Goal: Information Seeking & Learning: Learn about a topic

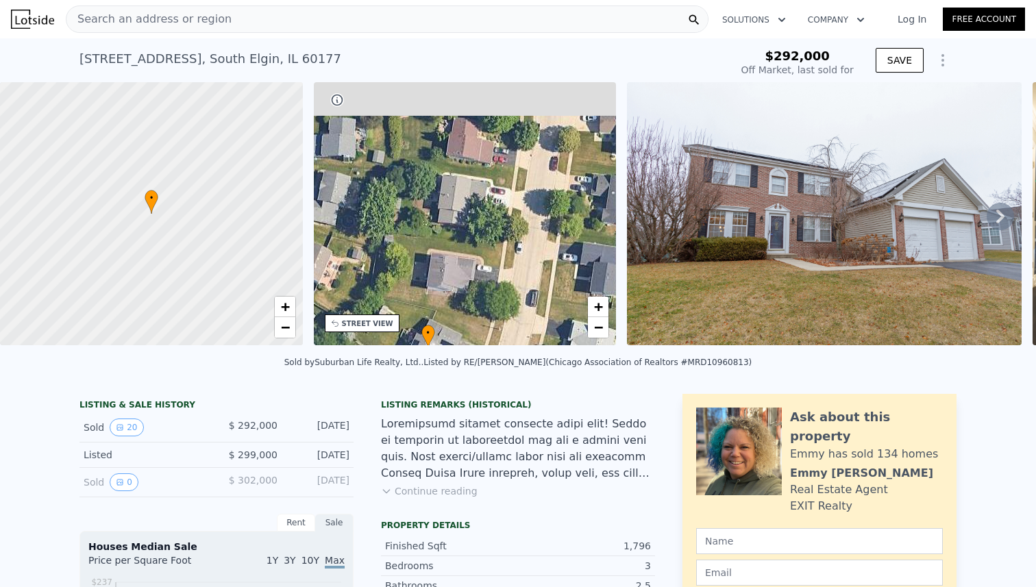
drag, startPoint x: 457, startPoint y: 178, endPoint x: 405, endPoint y: 390, distance: 218.7
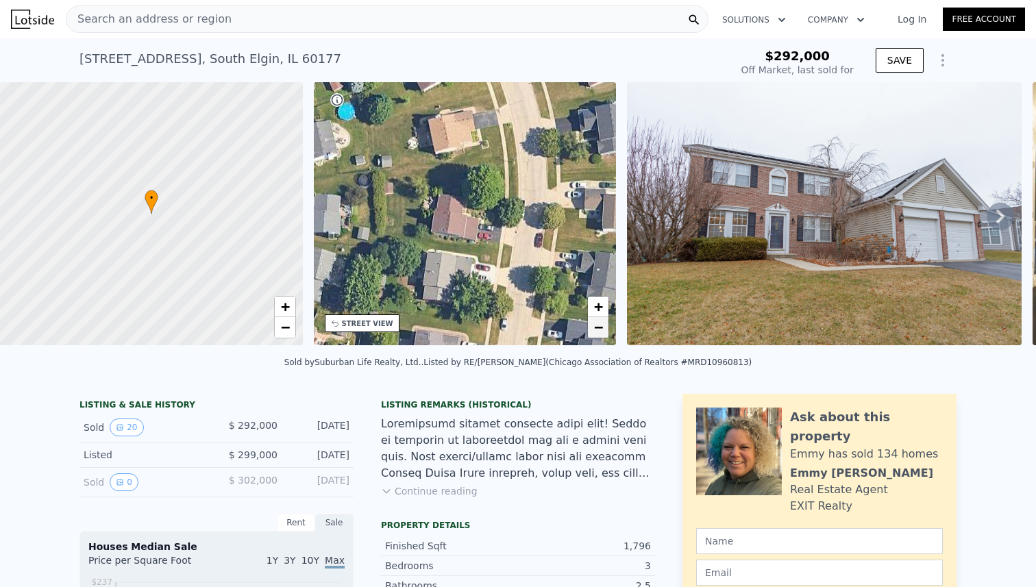
click at [599, 332] on span "−" at bounding box center [598, 327] width 9 height 17
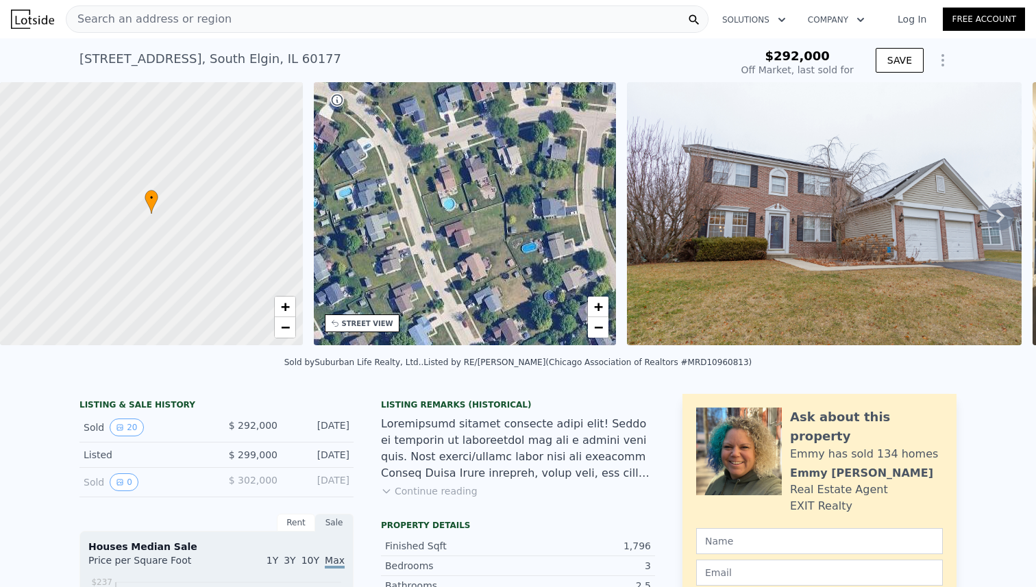
drag, startPoint x: 480, startPoint y: 184, endPoint x: 519, endPoint y: 483, distance: 301.9
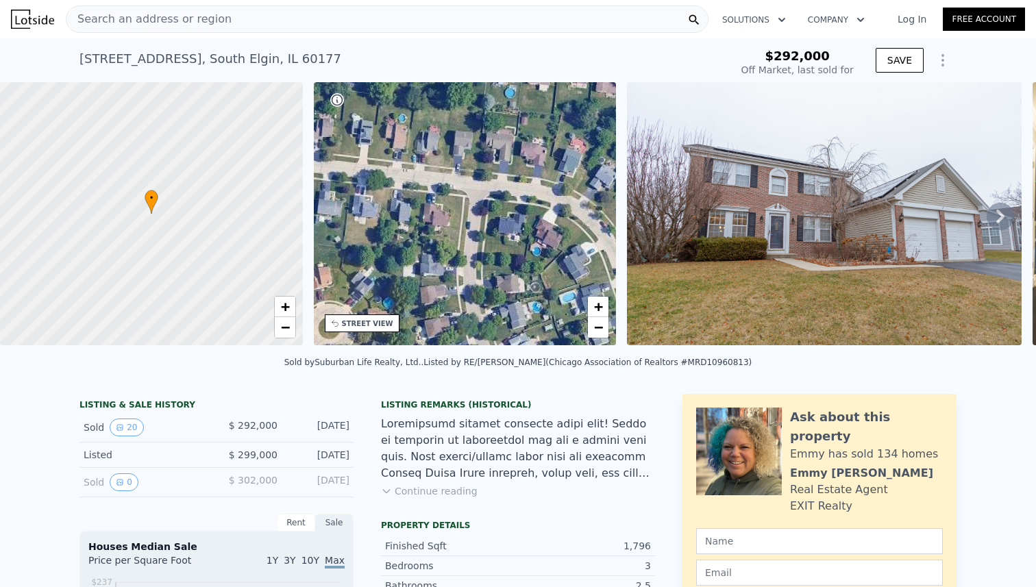
drag, startPoint x: 419, startPoint y: 190, endPoint x: 610, endPoint y: 249, distance: 200.7
click at [610, 249] on div "• + −" at bounding box center [465, 213] width 303 height 263
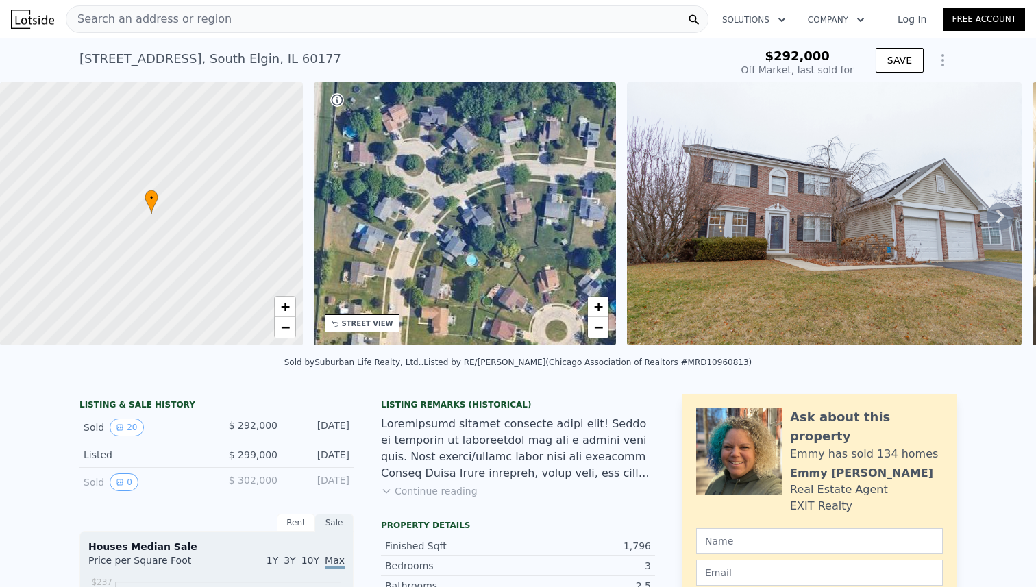
drag, startPoint x: 438, startPoint y: 129, endPoint x: 665, endPoint y: 131, distance: 226.1
click at [665, 132] on div "• + − • + − STREET VIEW Loading... SATELLITE VIEW" at bounding box center [518, 216] width 1036 height 268
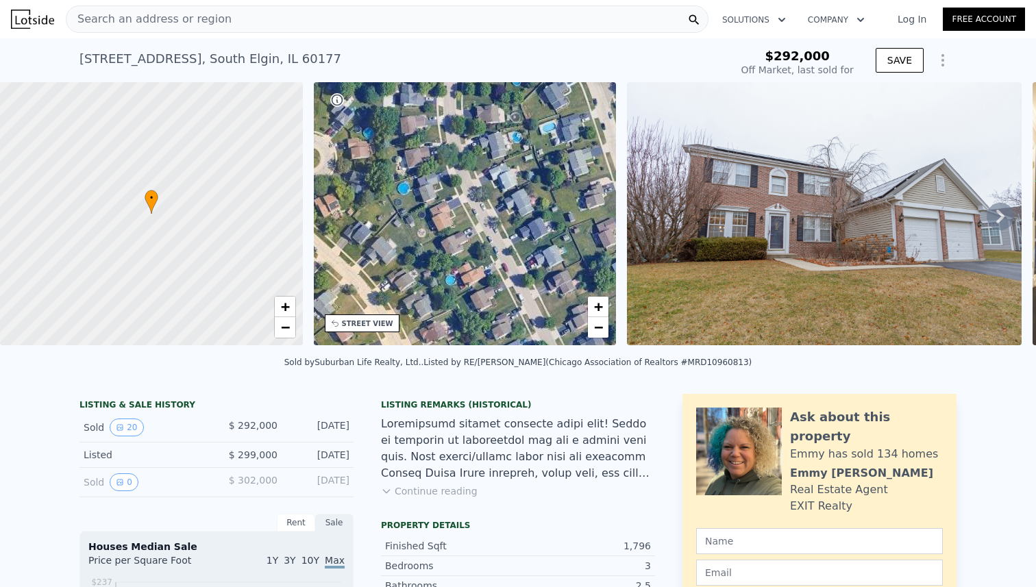
drag, startPoint x: 488, startPoint y: 246, endPoint x: 241, endPoint y: 72, distance: 302.4
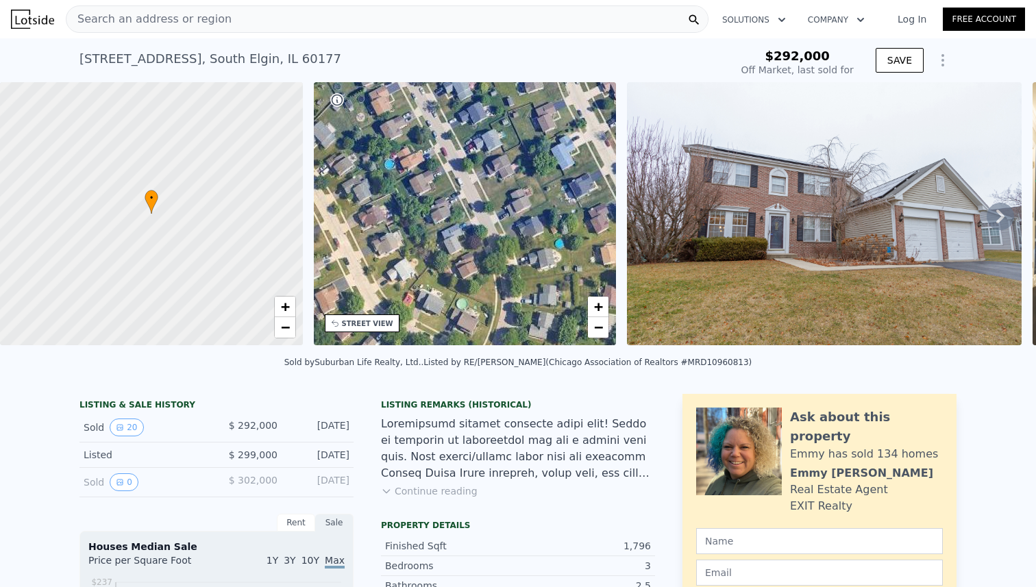
drag, startPoint x: 370, startPoint y: 230, endPoint x: 254, endPoint y: 158, distance: 136.3
click at [254, 158] on div "• + − • + − STREET VIEW Loading... SATELLITE VIEW" at bounding box center [518, 216] width 1036 height 268
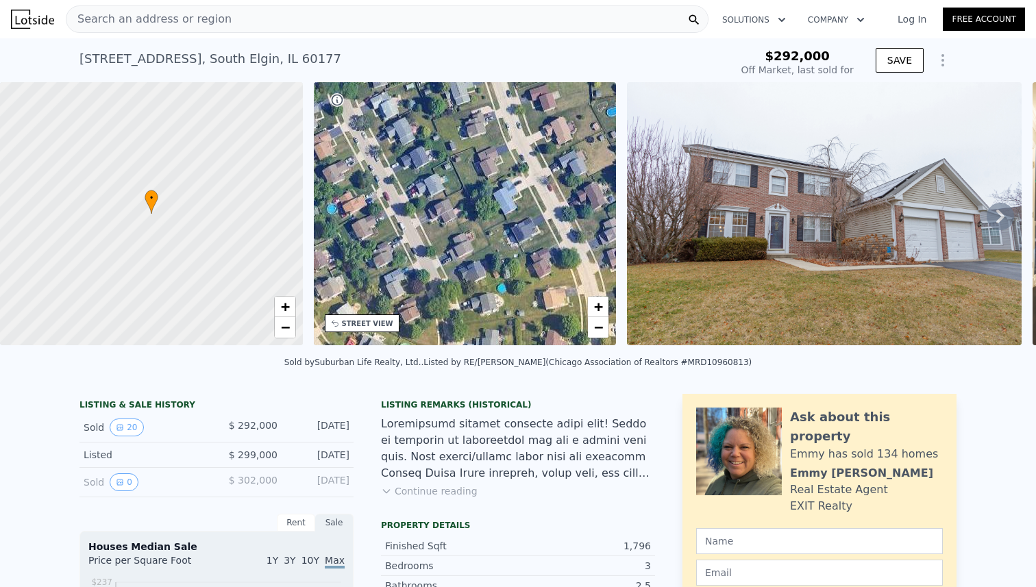
click at [215, 18] on span "Search an address or region" at bounding box center [148, 19] width 165 height 16
type input "$ 422,000"
type input "$ 86,799"
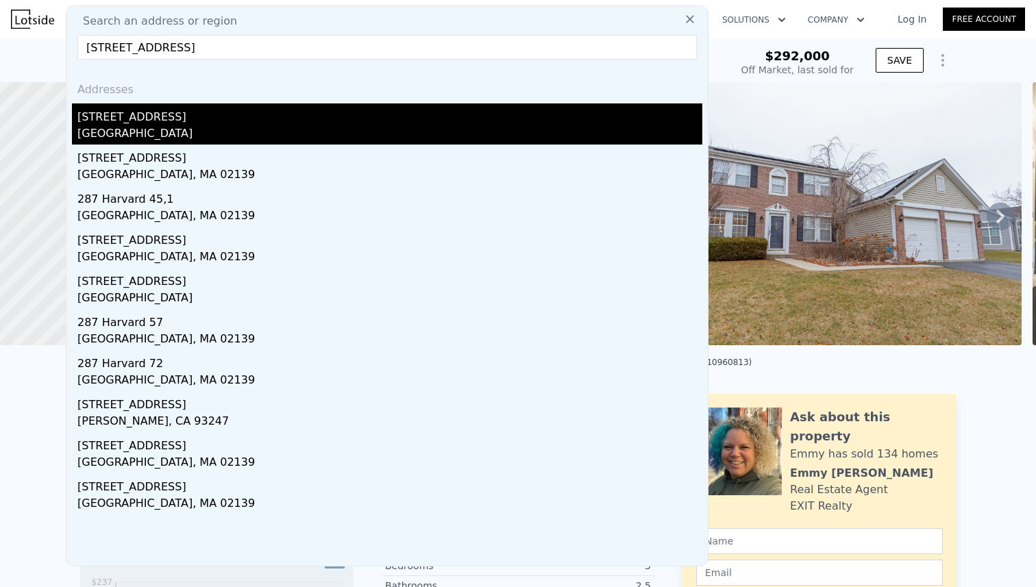
type input "[STREET_ADDRESS]"
click at [158, 121] on div "[STREET_ADDRESS]" at bounding box center [389, 114] width 625 height 22
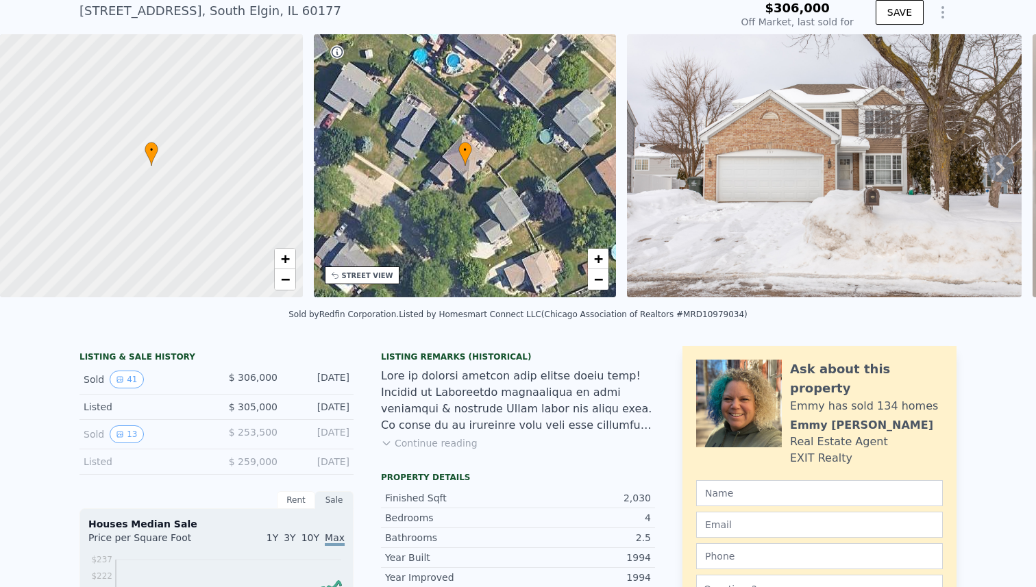
scroll to position [51, 0]
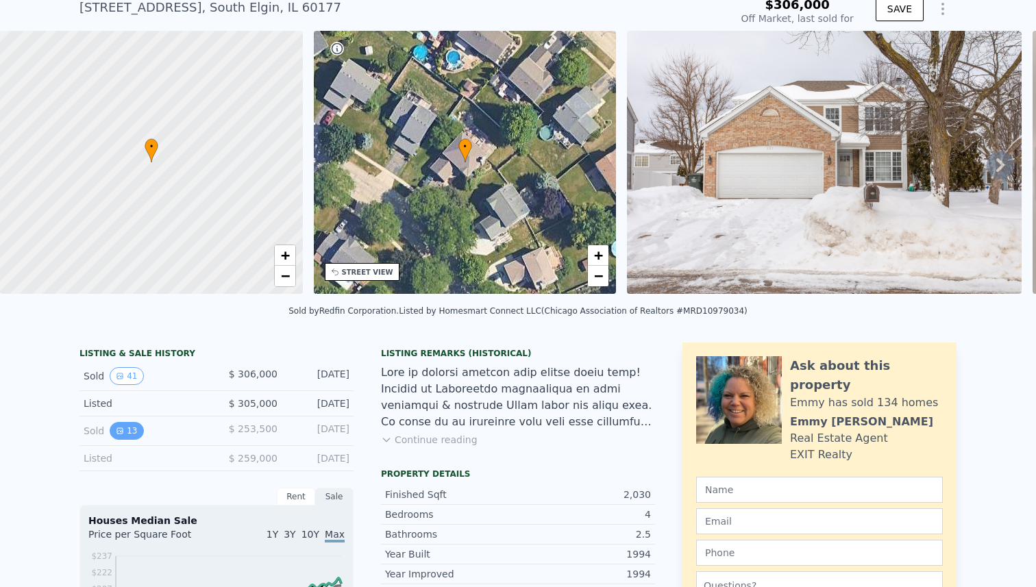
click at [129, 433] on button "13" at bounding box center [127, 431] width 34 height 18
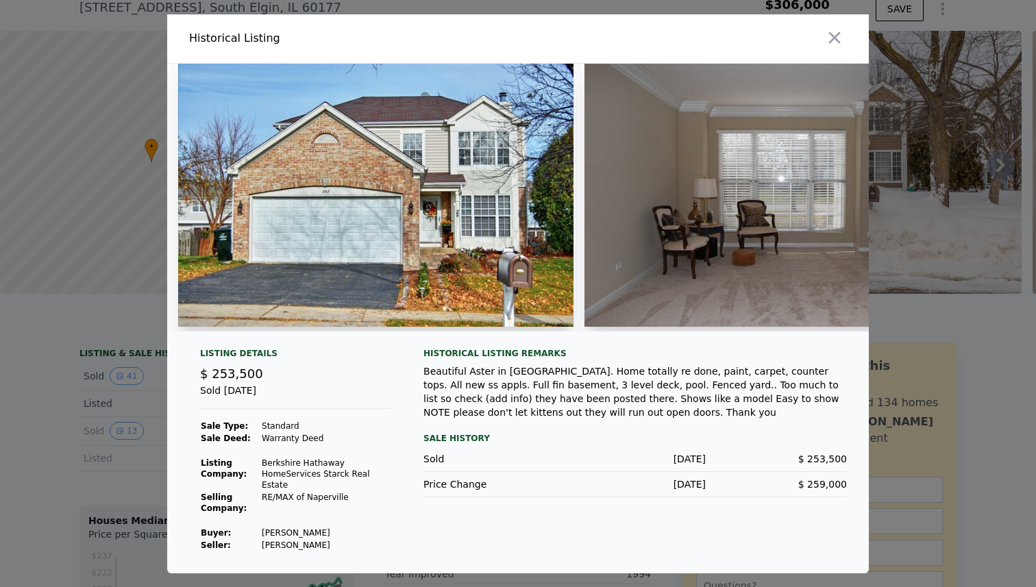
click at [410, 207] on img at bounding box center [375, 195] width 395 height 263
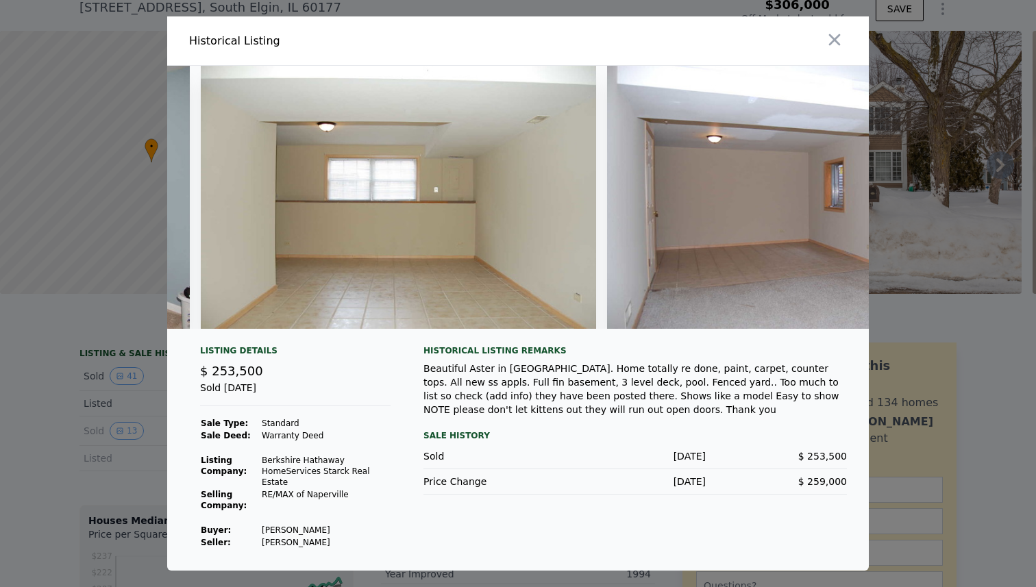
scroll to position [0, 3886]
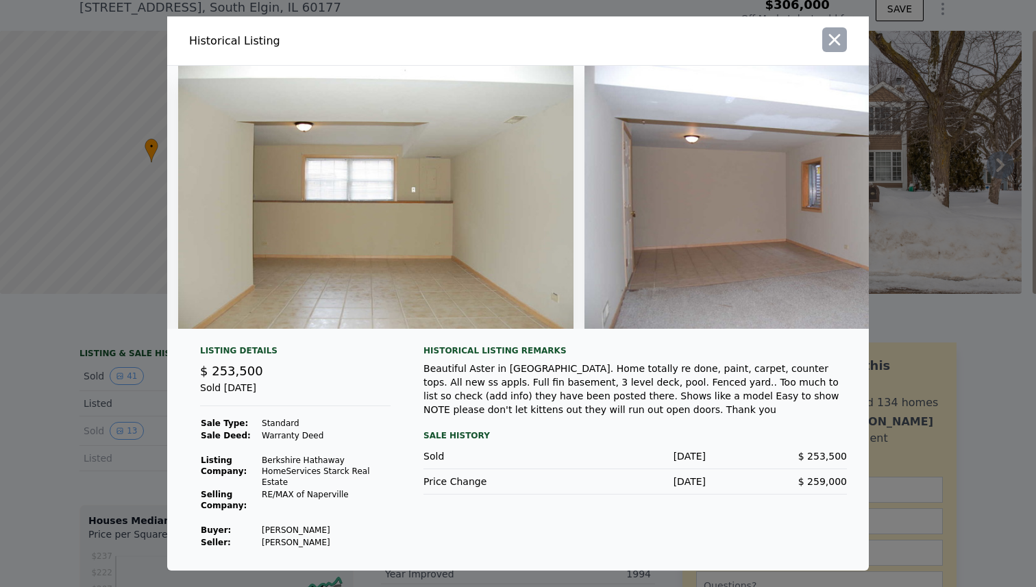
click at [833, 46] on icon "button" at bounding box center [835, 40] width 12 height 12
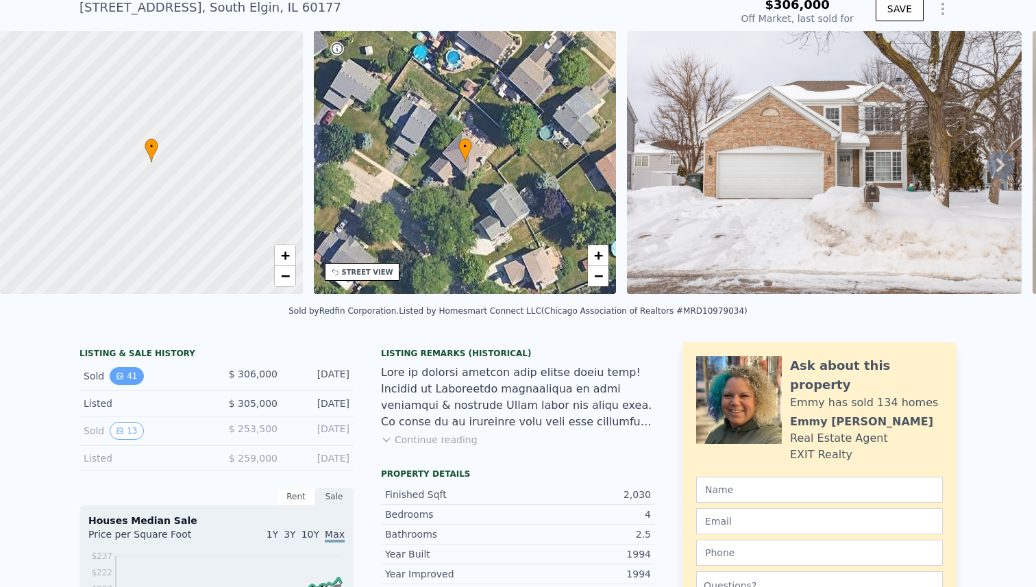
click at [134, 371] on button "41" at bounding box center [127, 376] width 34 height 18
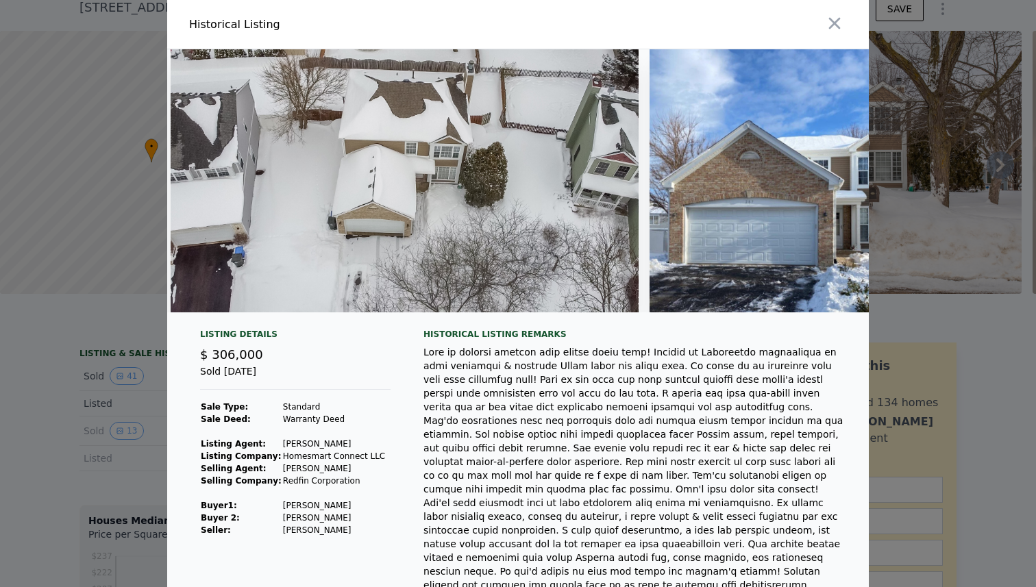
scroll to position [0, 16255]
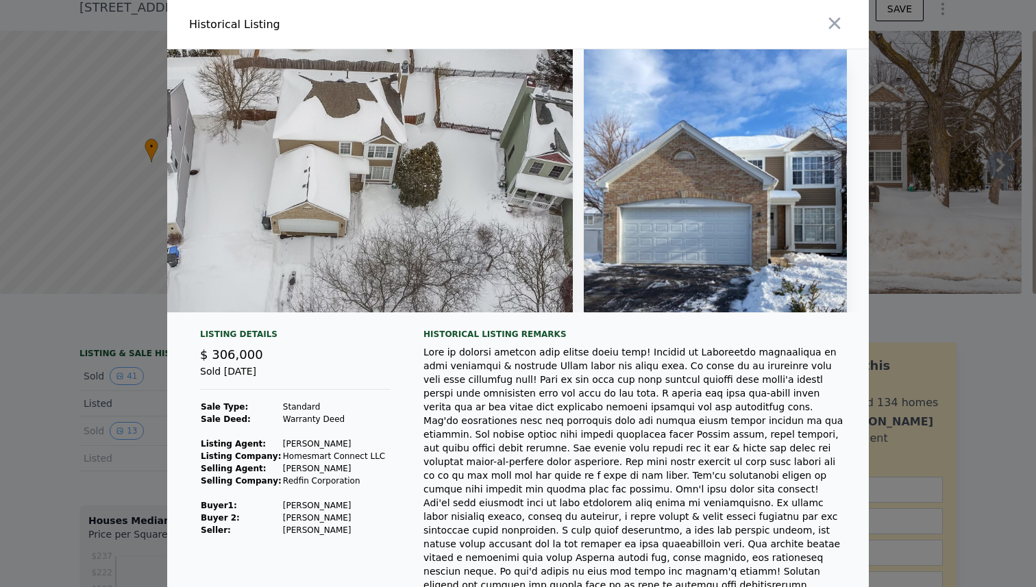
click at [53, 462] on div at bounding box center [518, 293] width 1036 height 587
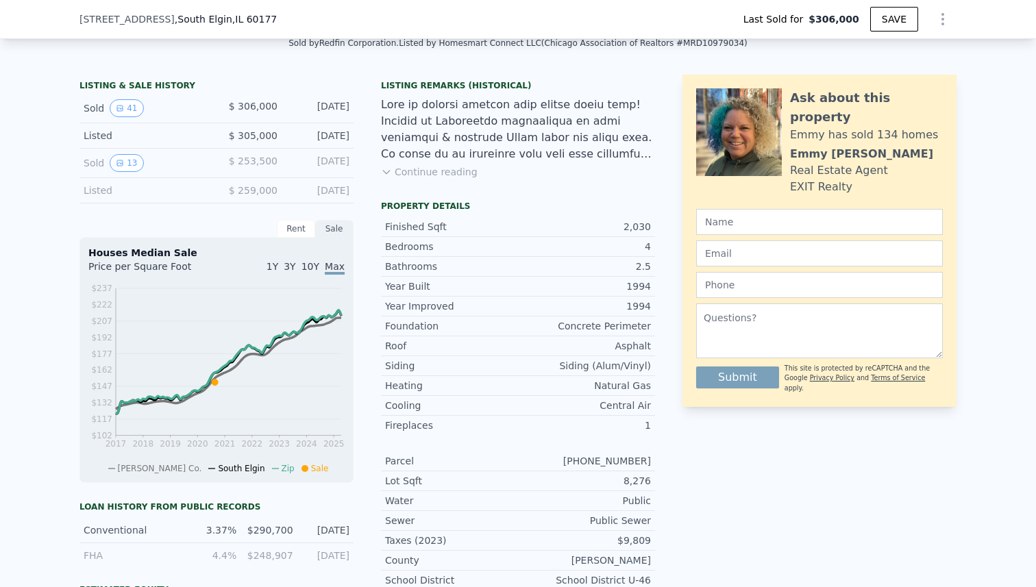
scroll to position [0, 0]
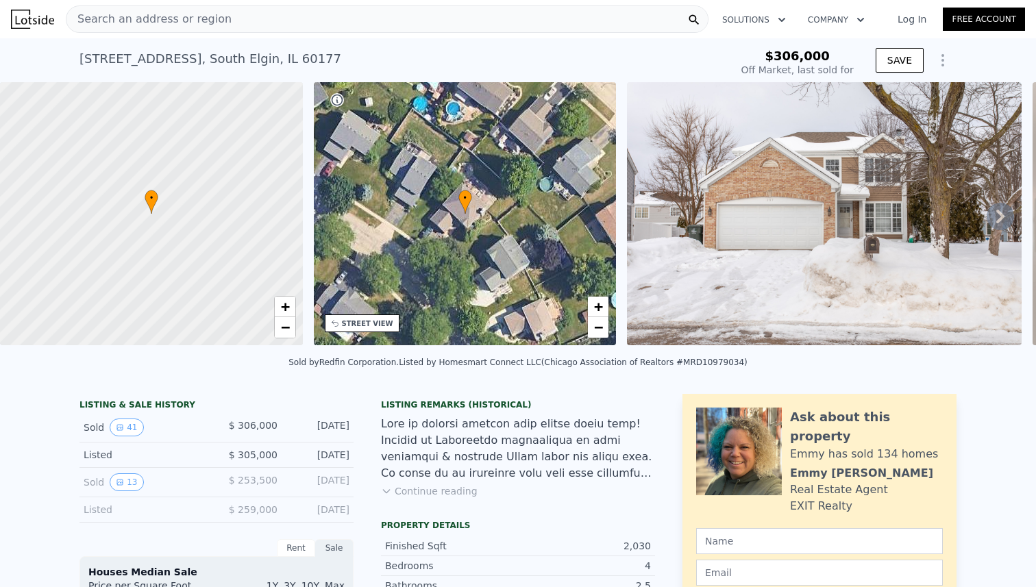
click at [197, 18] on span "Search an address or region" at bounding box center [148, 19] width 165 height 16
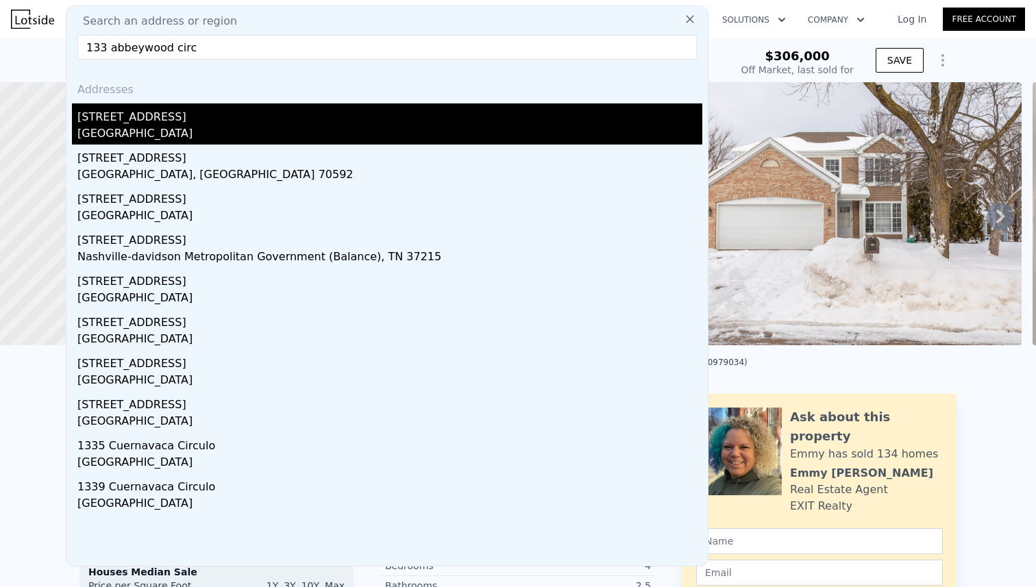
type input "133 abbeywood circ"
click at [188, 119] on div "[STREET_ADDRESS]" at bounding box center [389, 114] width 625 height 22
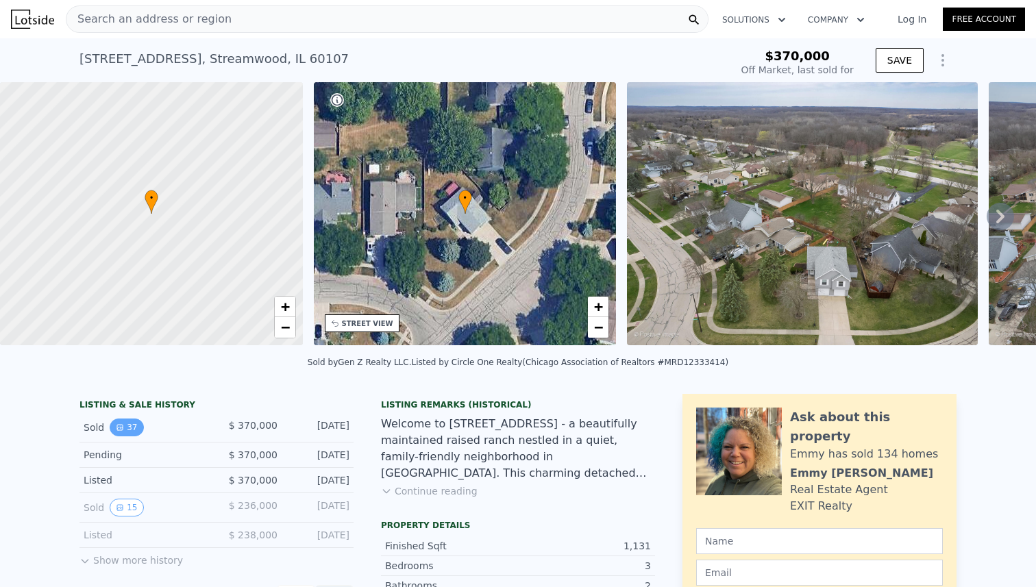
click at [132, 426] on button "37" at bounding box center [127, 428] width 34 height 18
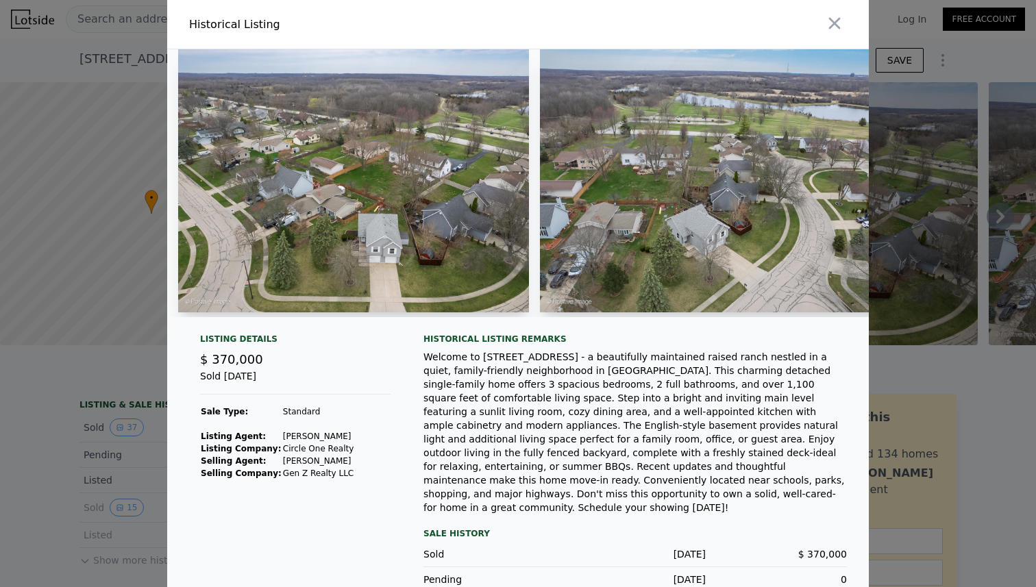
click at [64, 433] on div at bounding box center [518, 293] width 1036 height 587
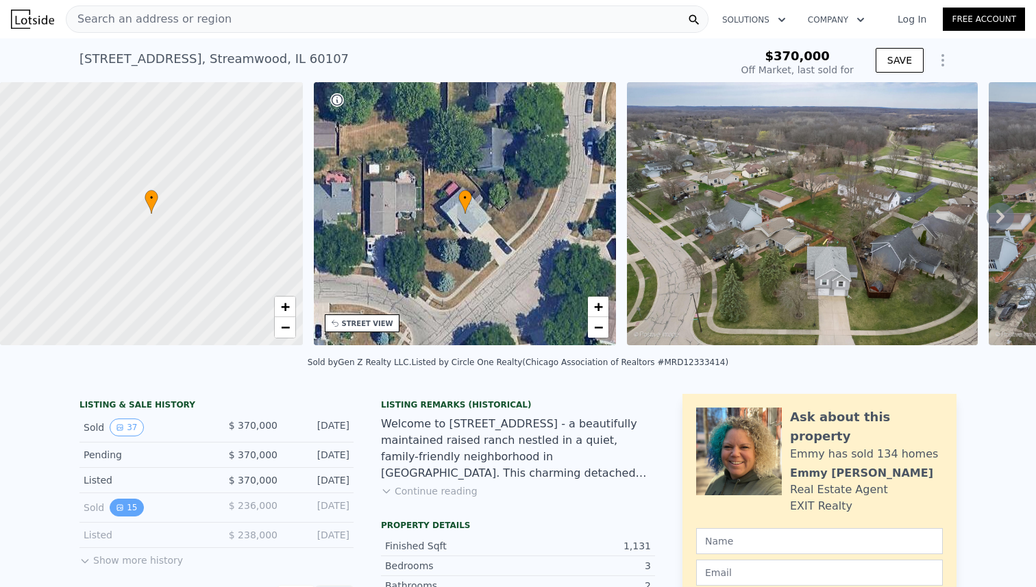
click at [122, 510] on icon "View historical data" at bounding box center [120, 508] width 8 height 8
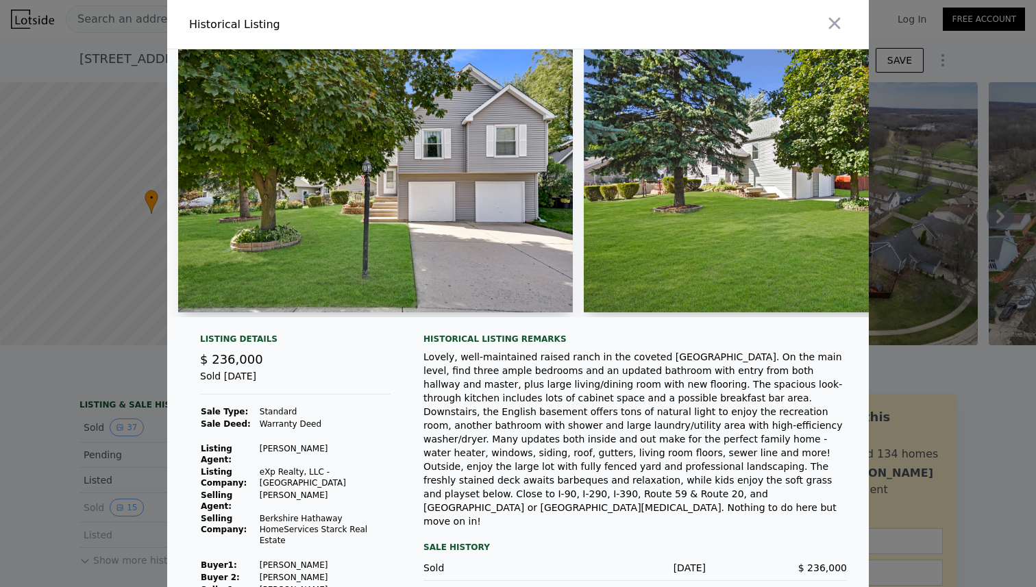
click at [97, 477] on div at bounding box center [518, 293] width 1036 height 587
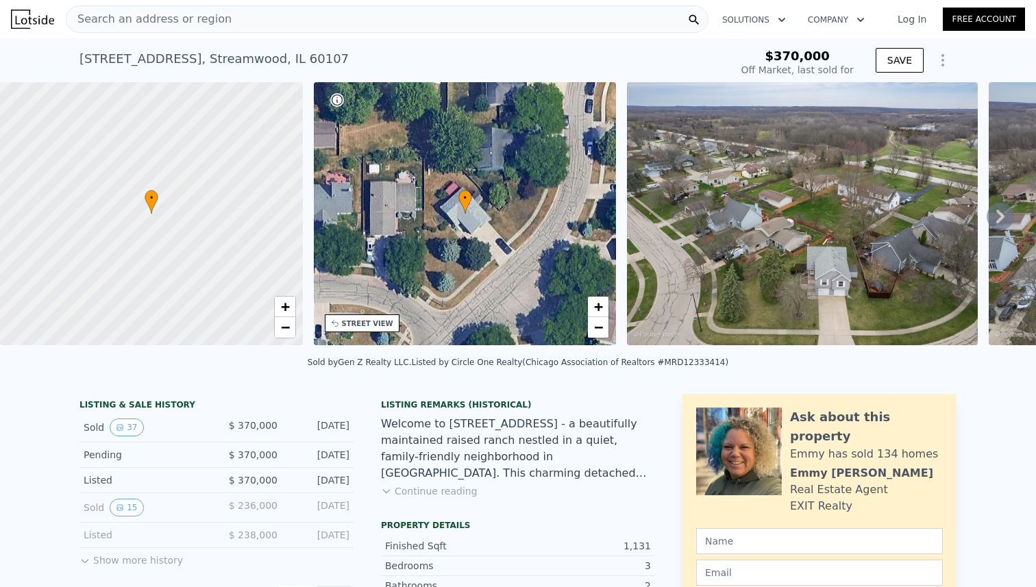
click at [276, 21] on div "Search an address or region" at bounding box center [387, 18] width 643 height 27
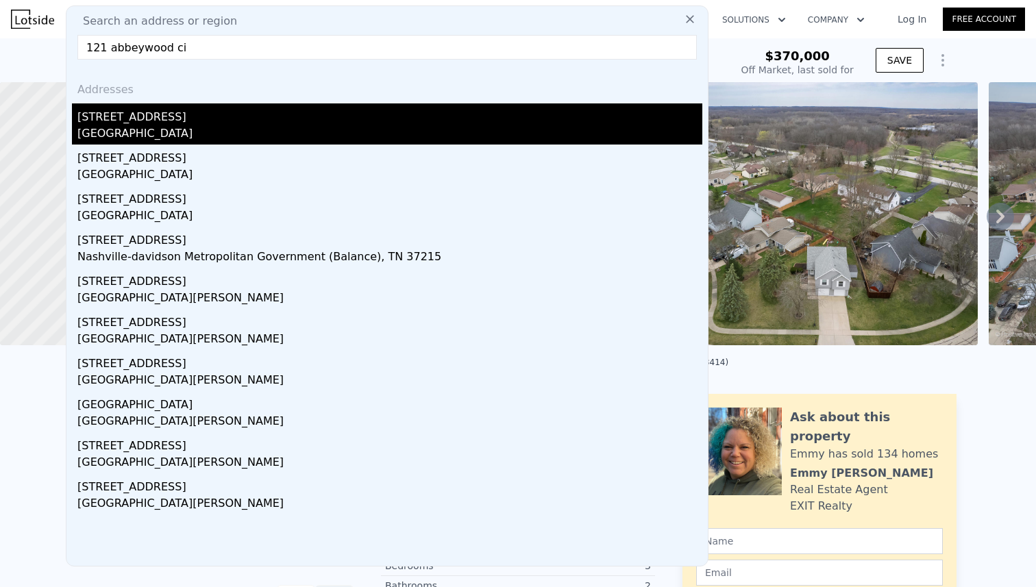
type input "121 abbeywood ci"
click at [274, 119] on div "[STREET_ADDRESS]" at bounding box center [389, 114] width 625 height 22
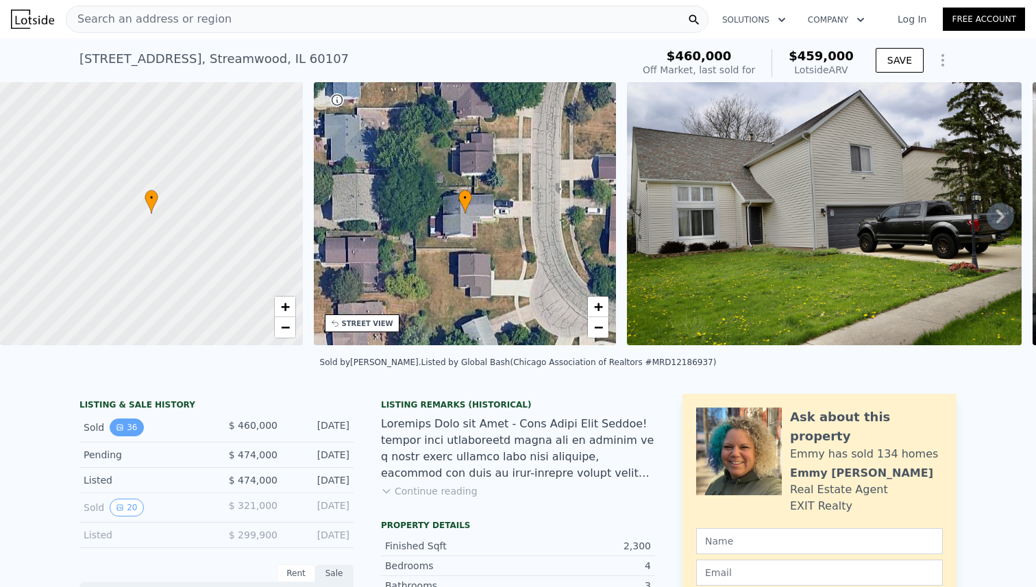
click at [123, 425] on button "36" at bounding box center [127, 428] width 34 height 18
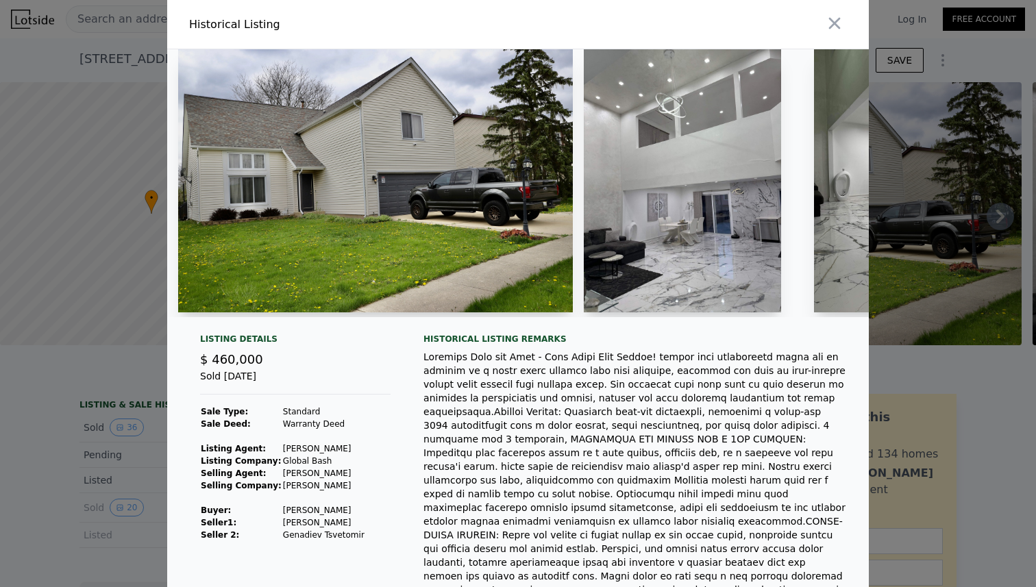
click at [891, 510] on div at bounding box center [518, 293] width 1036 height 587
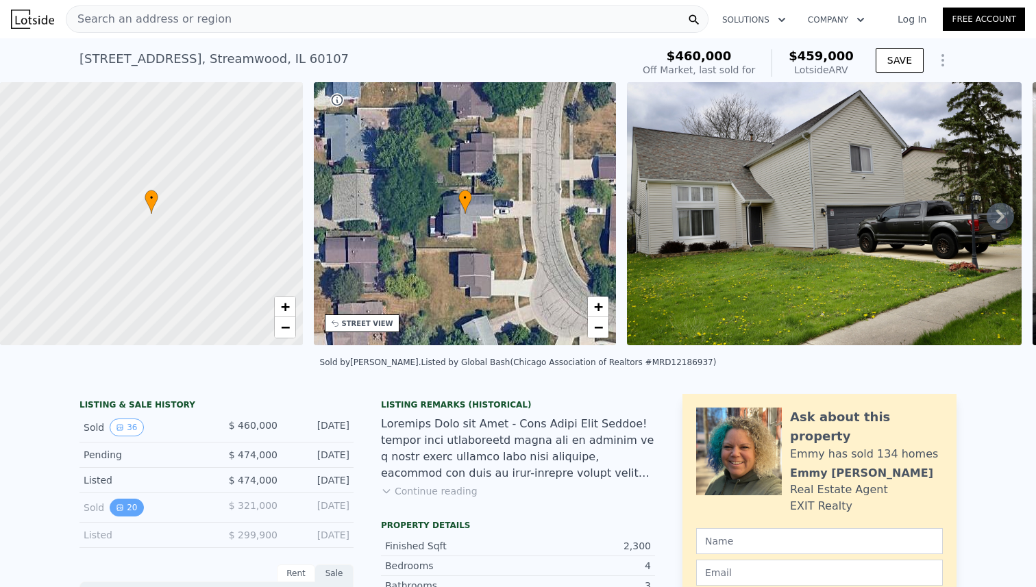
click at [130, 510] on button "20" at bounding box center [127, 508] width 34 height 18
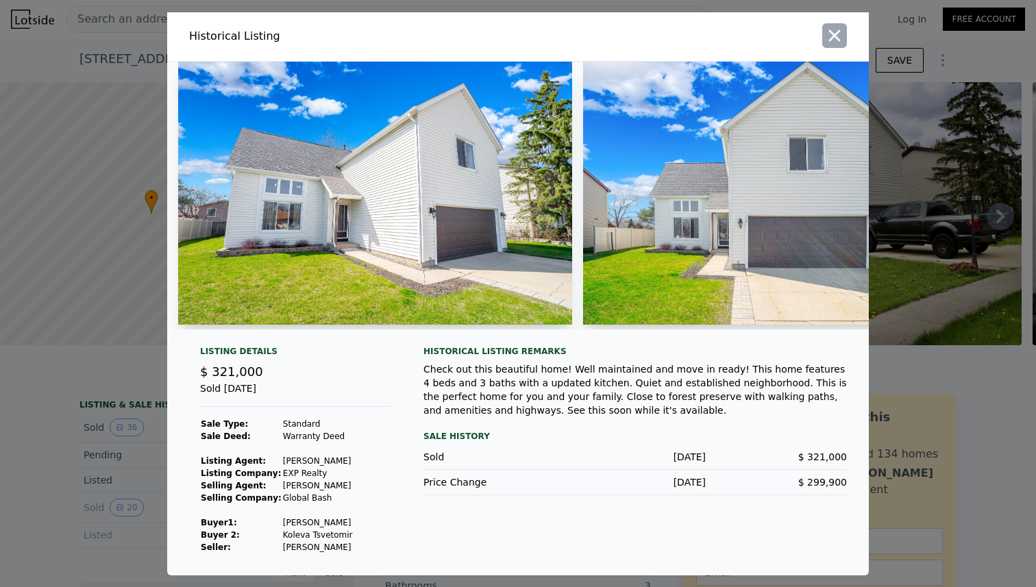
click at [839, 36] on icon "button" at bounding box center [834, 35] width 19 height 19
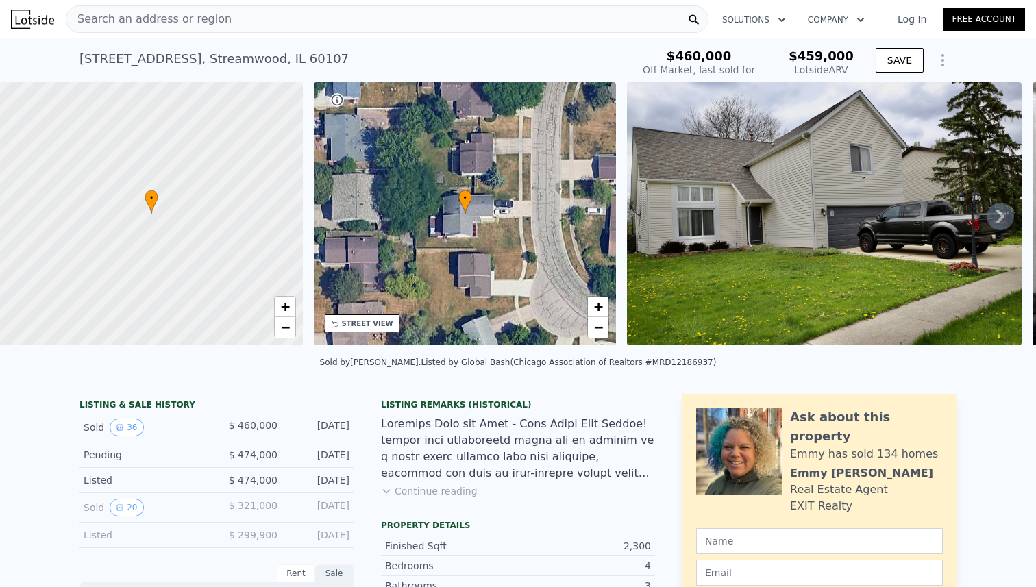
click at [231, 27] on div "Search an address or region" at bounding box center [387, 18] width 643 height 27
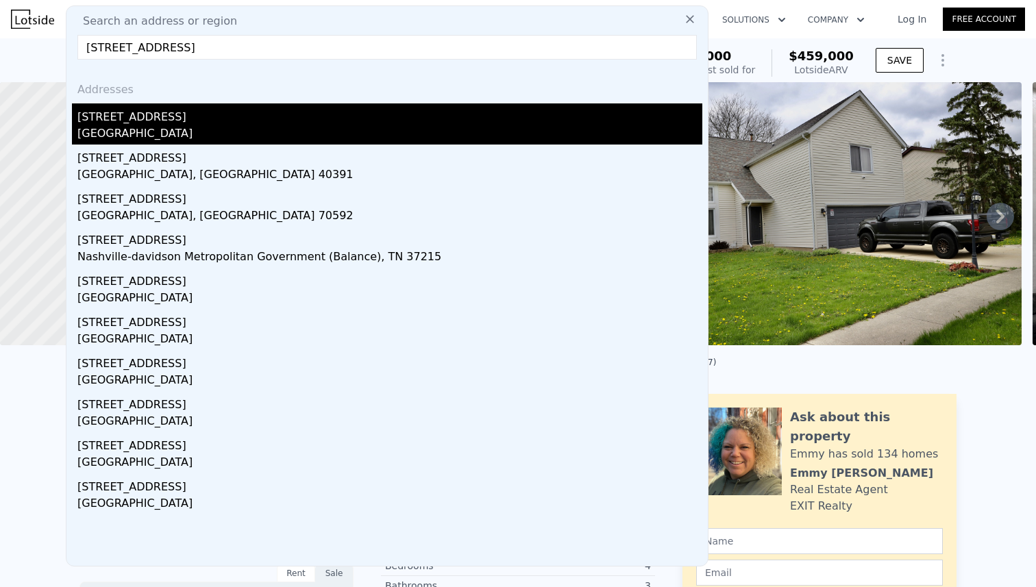
type input "[STREET_ADDRESS]"
click at [201, 112] on div "[STREET_ADDRESS]" at bounding box center [389, 114] width 625 height 22
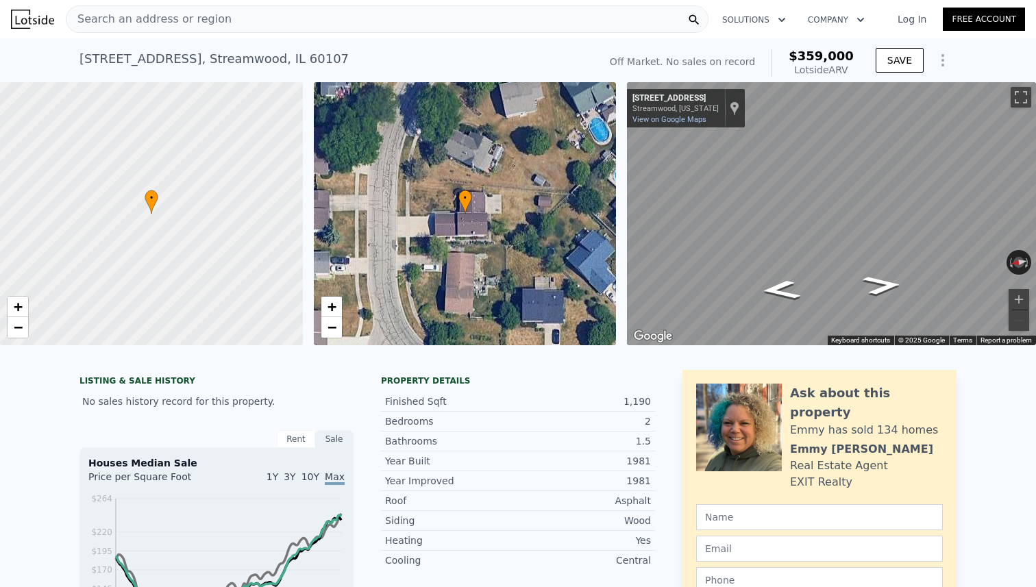
click at [201, 23] on span "Search an address or region" at bounding box center [148, 19] width 165 height 16
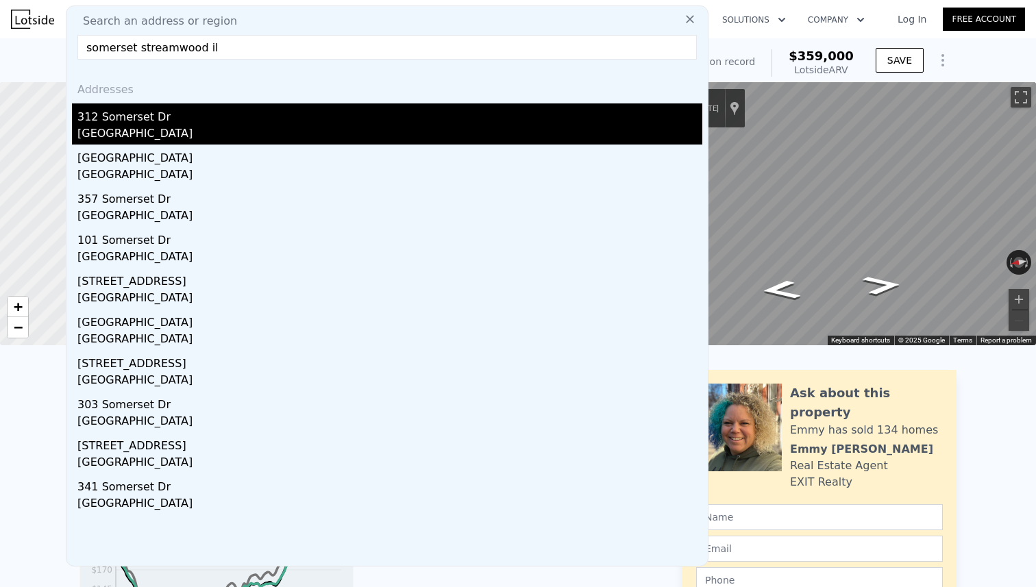
type input "somerset streamwood il"
click at [201, 113] on div "312 Somerset Dr" at bounding box center [389, 114] width 625 height 22
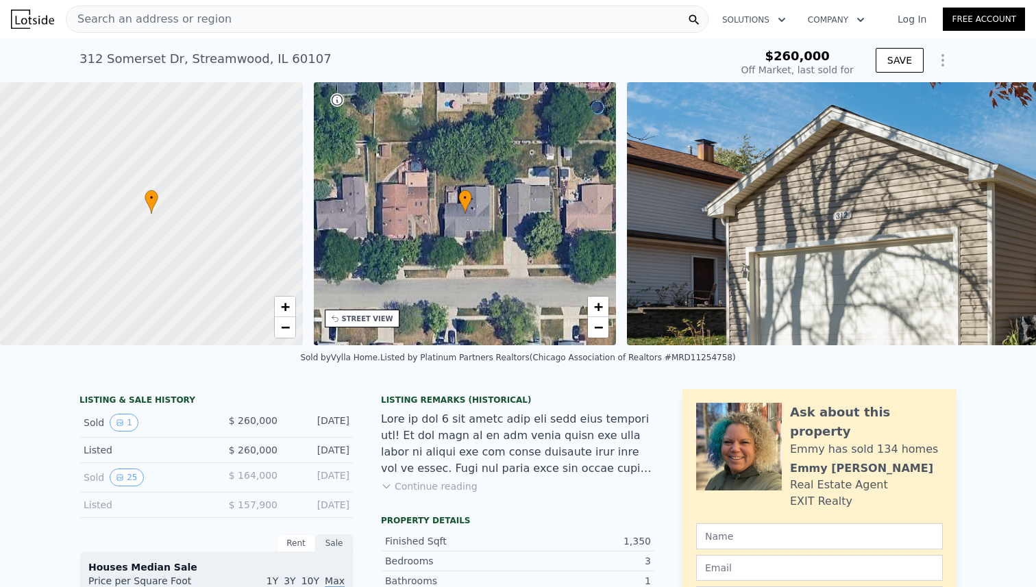
type input "$ 329,000"
type input "$ 33,264"
click at [598, 333] on span "−" at bounding box center [598, 327] width 9 height 17
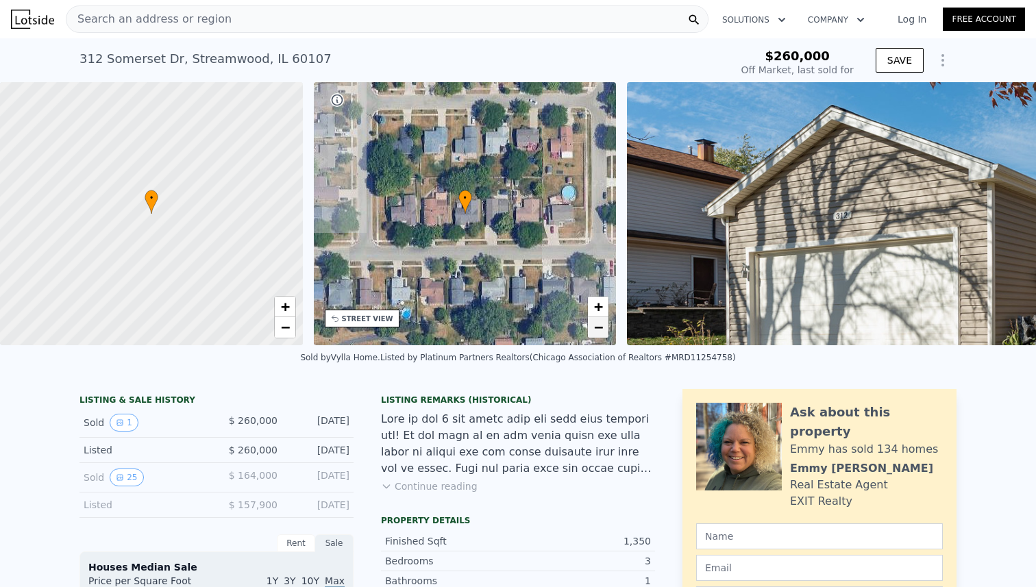
click at [598, 333] on span "−" at bounding box center [598, 327] width 9 height 17
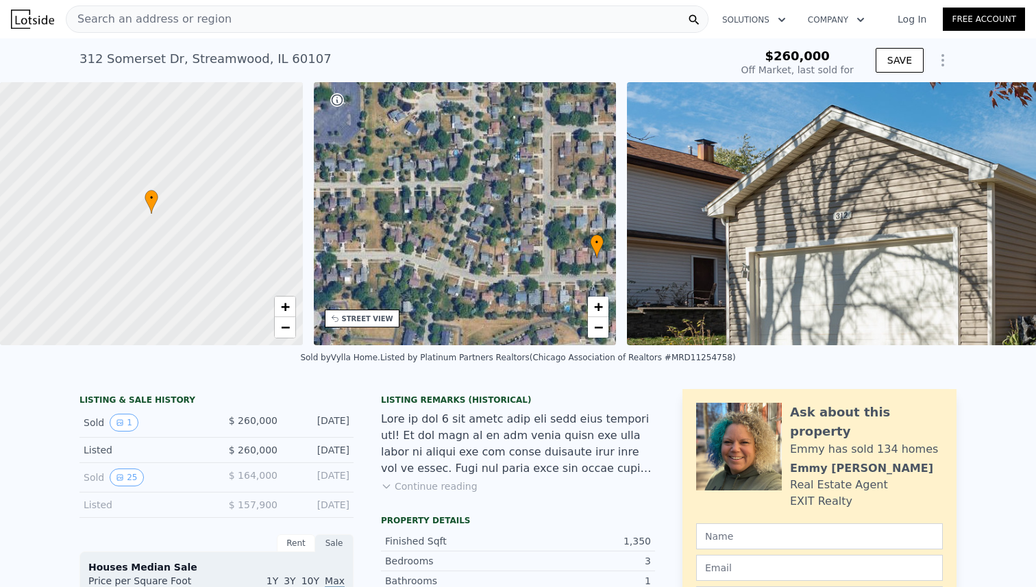
drag, startPoint x: 495, startPoint y: 162, endPoint x: 636, endPoint y: 209, distance: 148.6
click at [636, 209] on div "• + − • + − STREET VIEW ← Move left → Move right ↑ Move up ↓ Move down + Zoom i…" at bounding box center [518, 213] width 1036 height 263
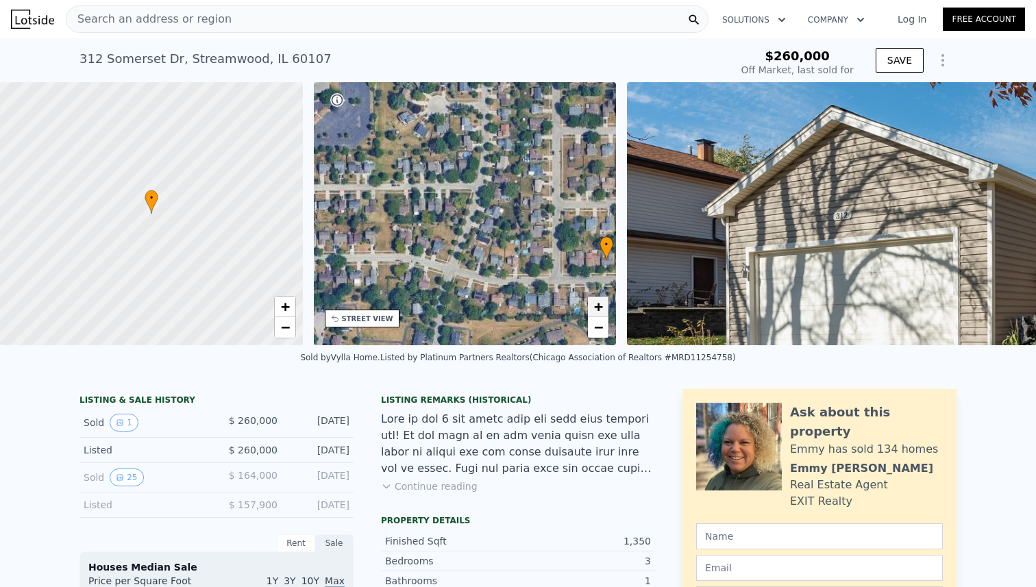
click at [598, 298] on span "+" at bounding box center [598, 306] width 9 height 17
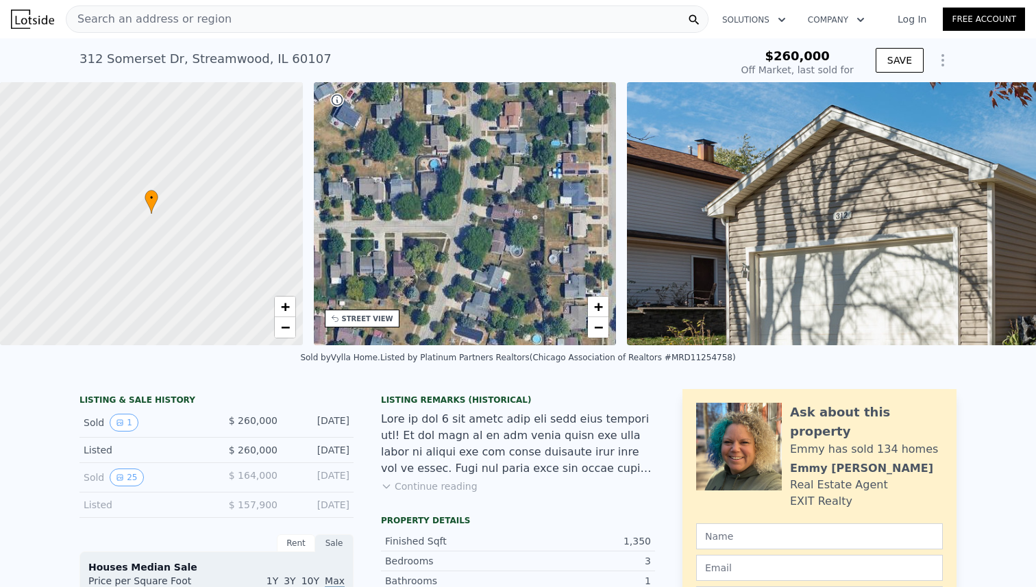
drag, startPoint x: 501, startPoint y: 189, endPoint x: 462, endPoint y: 266, distance: 86.7
click at [462, 266] on div "• + −" at bounding box center [465, 213] width 303 height 263
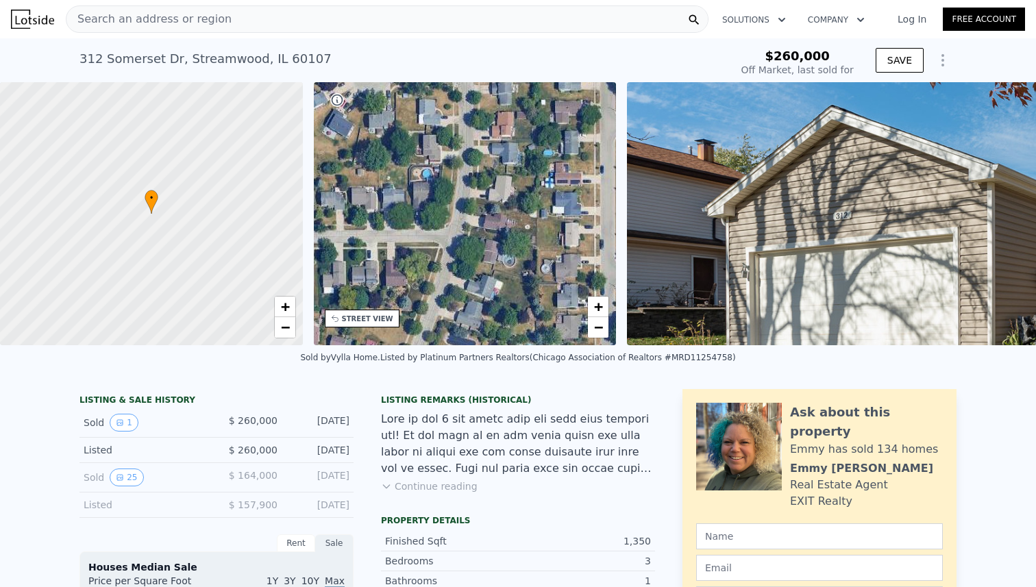
click at [487, 294] on div "• + −" at bounding box center [465, 213] width 303 height 263
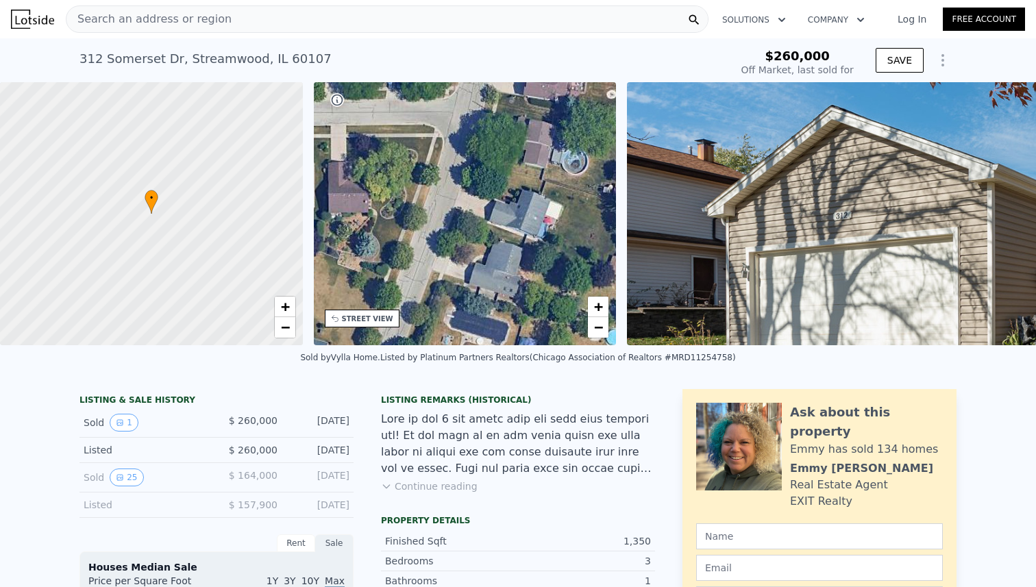
drag, startPoint x: 441, startPoint y: 277, endPoint x: 486, endPoint y: 211, distance: 79.4
click at [486, 211] on div "• + −" at bounding box center [465, 213] width 303 height 263
click at [254, 26] on div "Search an address or region" at bounding box center [387, 18] width 643 height 27
click at [671, 45] on div "[STREET_ADDRESS] Sold [DATE] for $260k" at bounding box center [401, 63] width 645 height 38
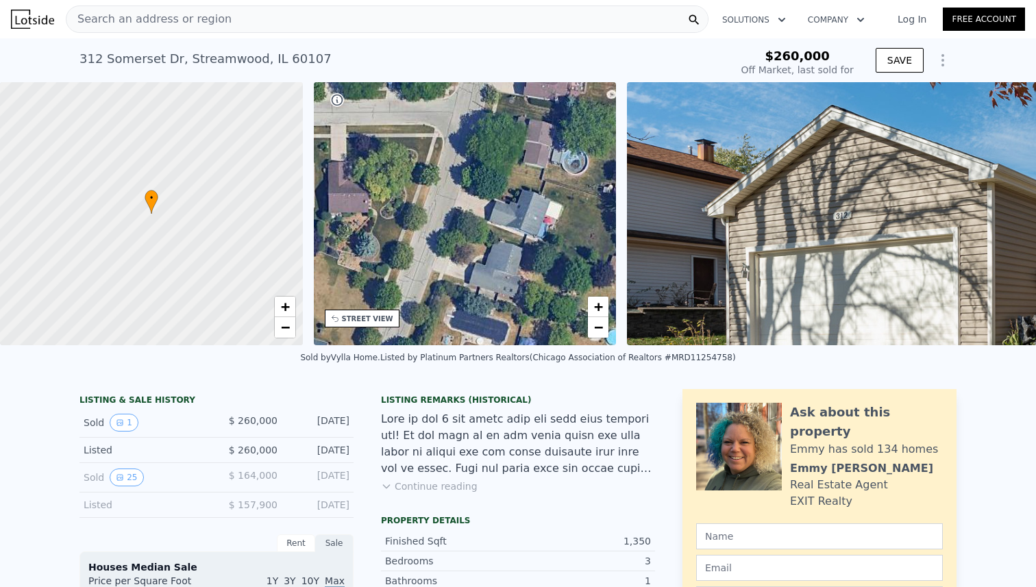
click at [253, 25] on div "Search an address or region" at bounding box center [387, 18] width 643 height 27
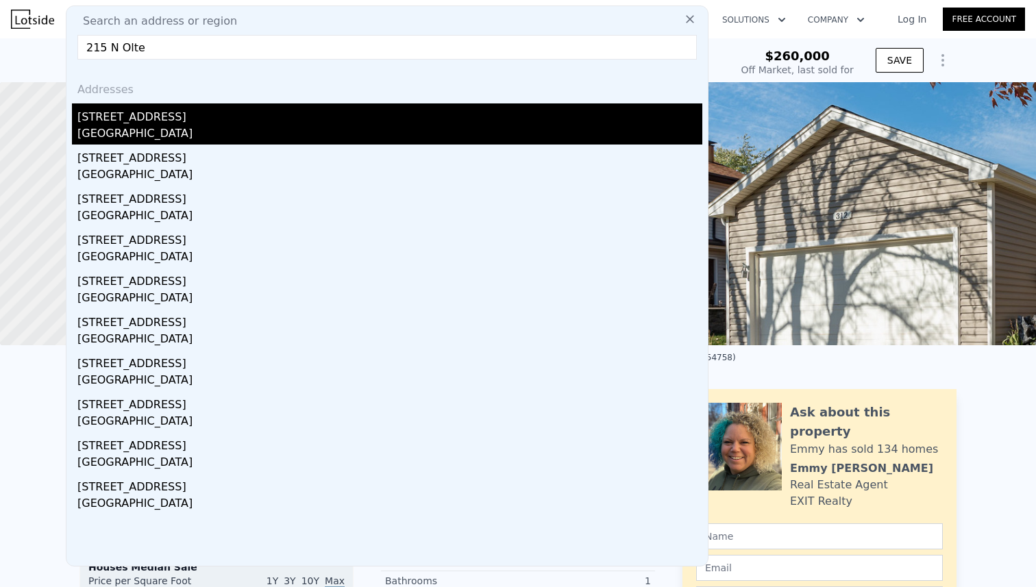
type input "215 N Olte"
click at [217, 121] on div "[STREET_ADDRESS]" at bounding box center [389, 114] width 625 height 22
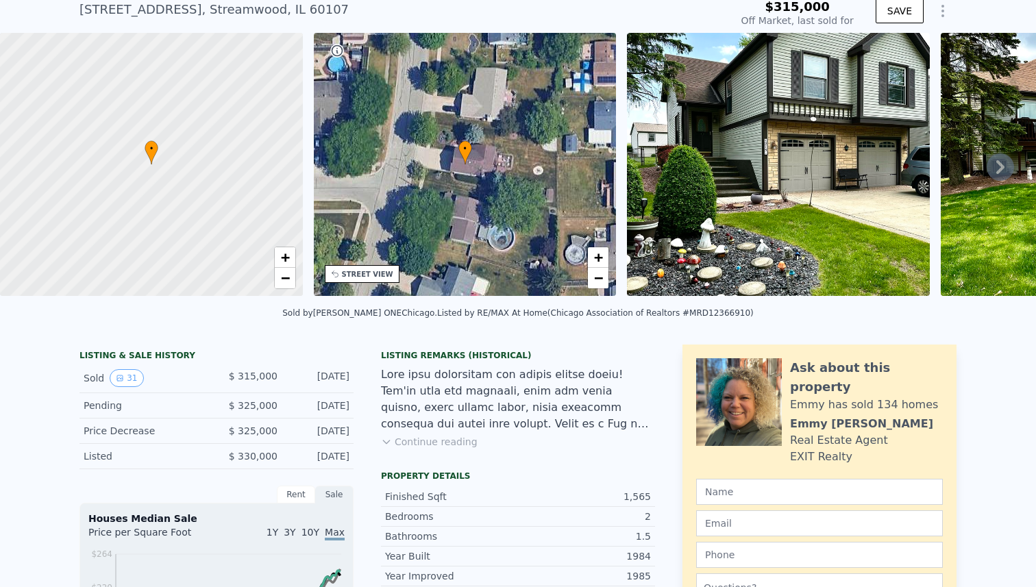
scroll to position [8, 0]
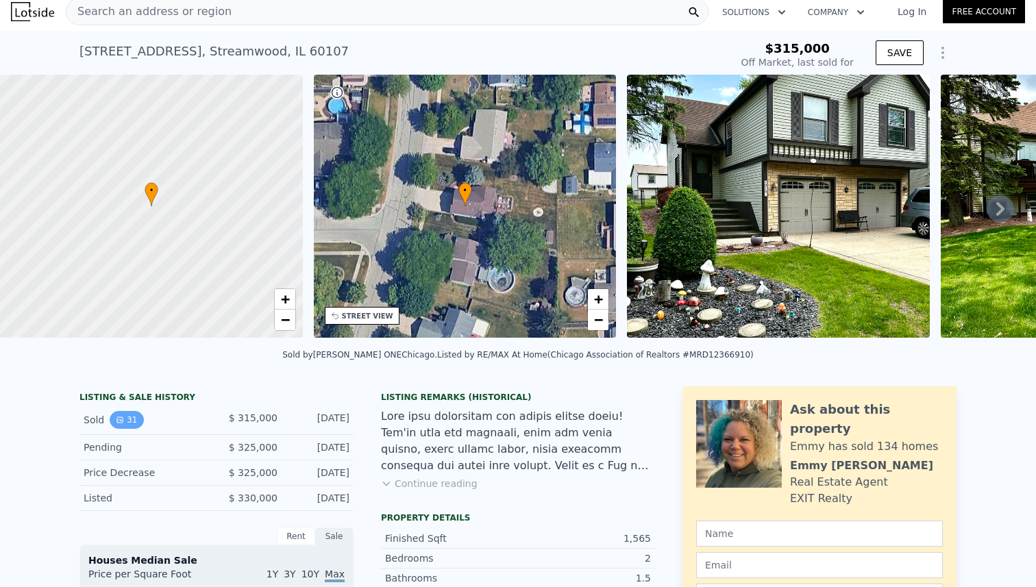
click at [132, 421] on button "31" at bounding box center [127, 420] width 34 height 18
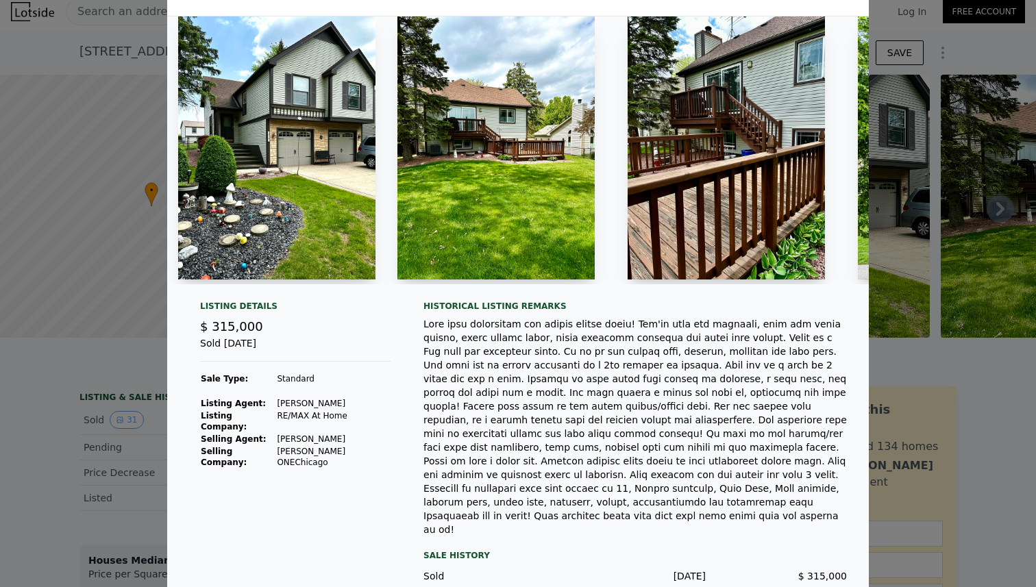
scroll to position [104, 0]
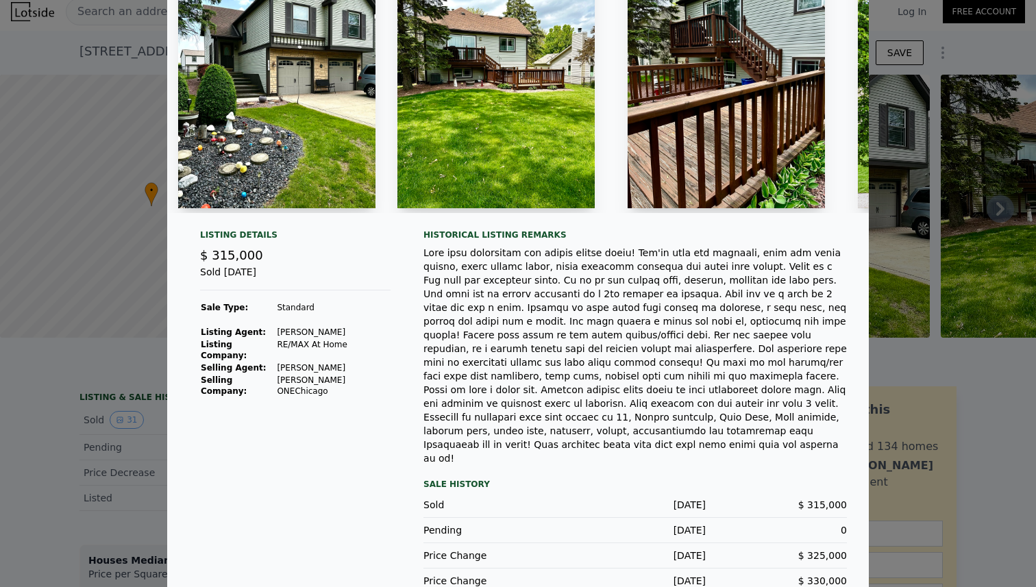
click at [894, 487] on div at bounding box center [518, 293] width 1036 height 587
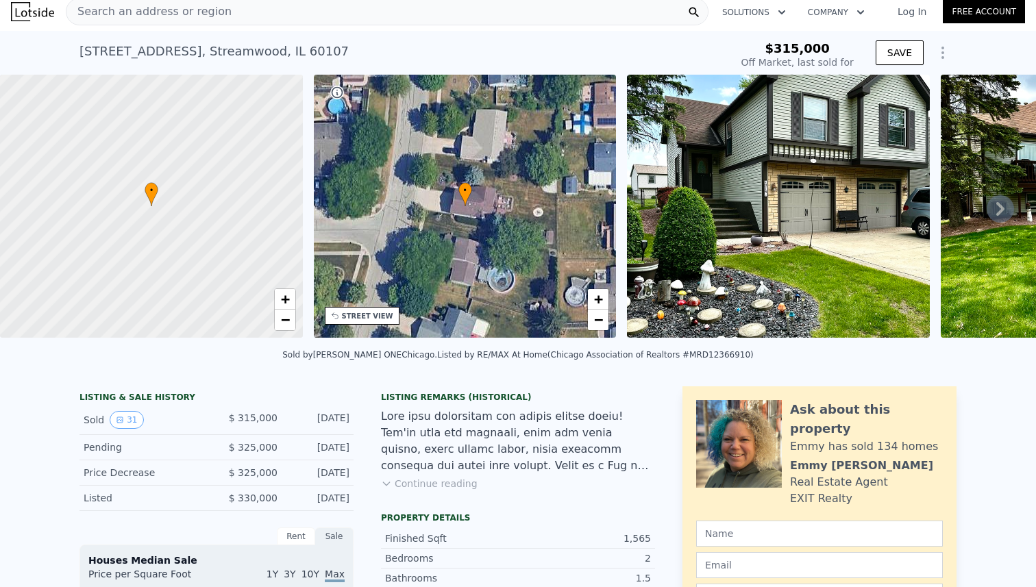
click at [286, 13] on div "Search an address or region" at bounding box center [387, 11] width 643 height 27
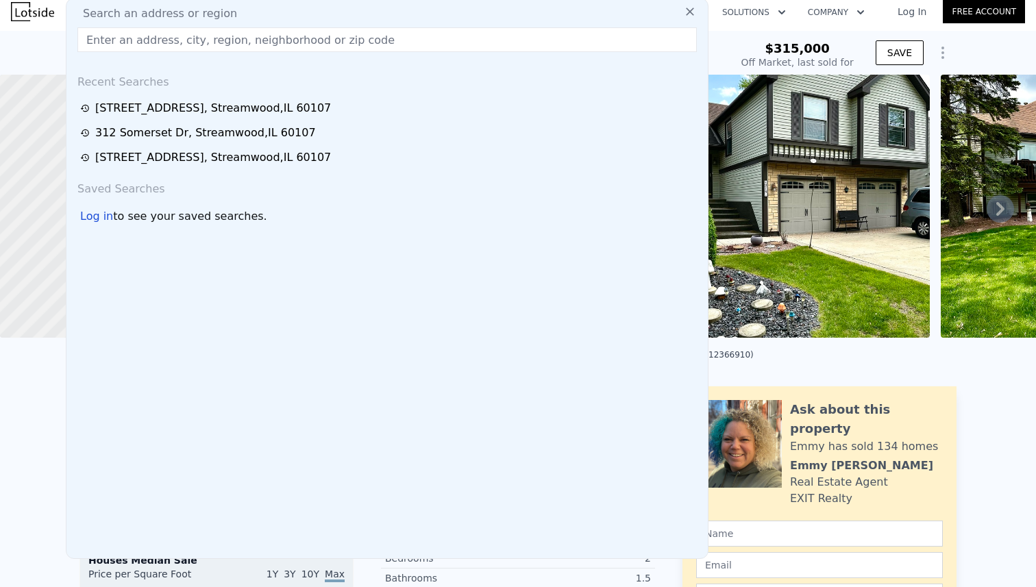
type input "$ 372,000"
type input "$ 17,090"
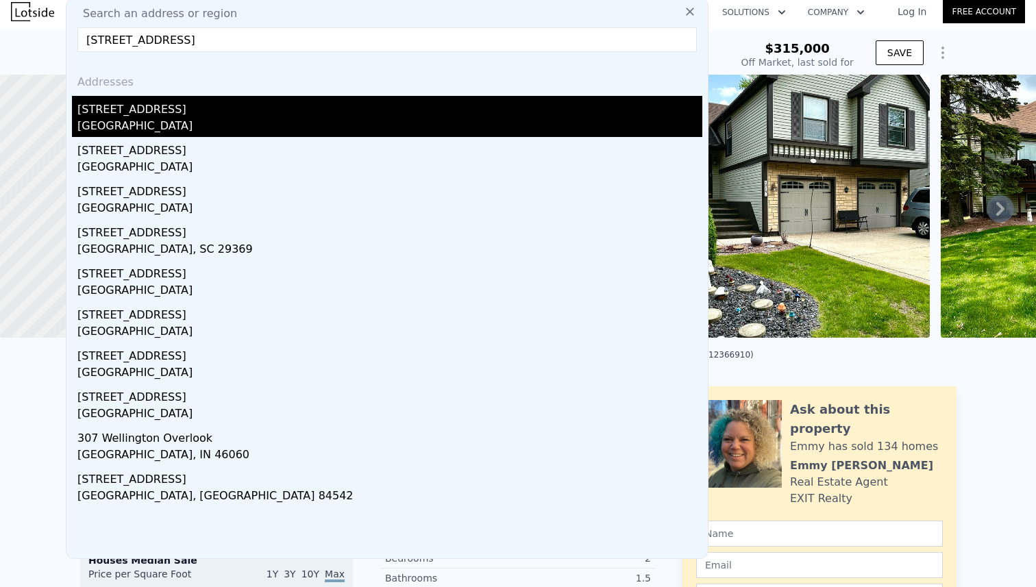
type input "[STREET_ADDRESS]"
click at [241, 129] on div "[GEOGRAPHIC_DATA]" at bounding box center [389, 127] width 625 height 19
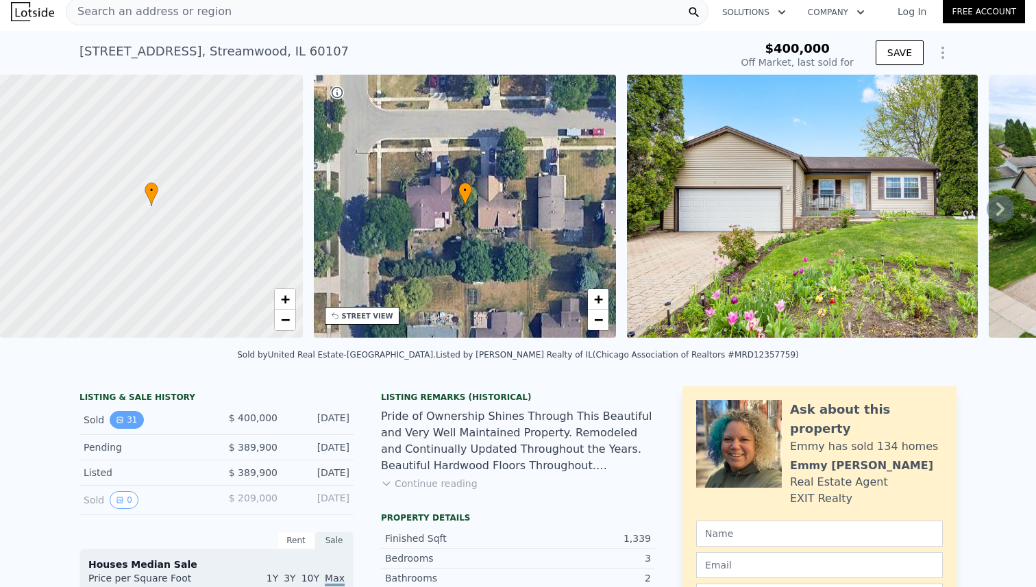
click at [124, 419] on button "31" at bounding box center [127, 420] width 34 height 18
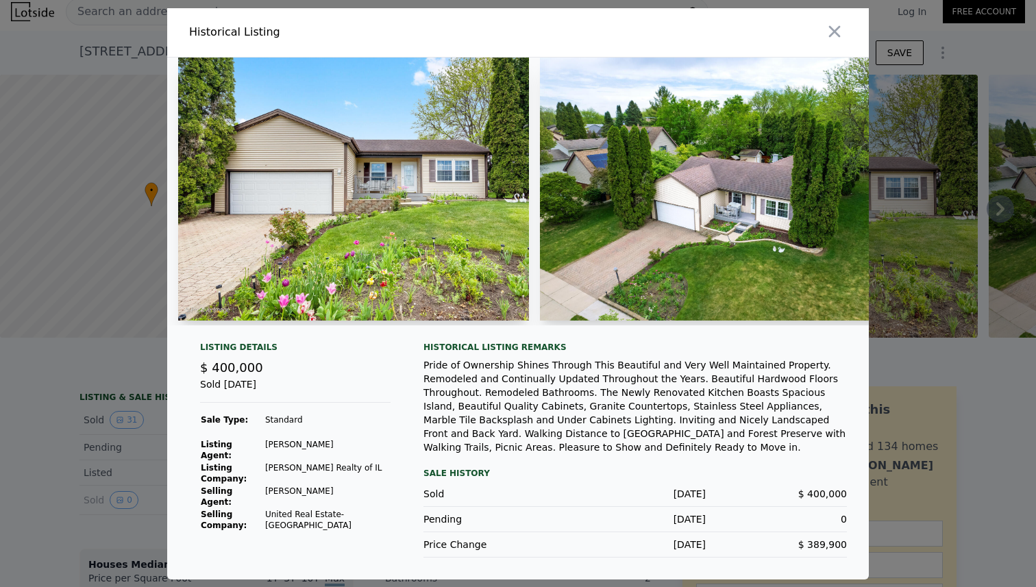
type input "$ 396,000"
type input "-$ 50,683"
click at [826, 37] on icon "button" at bounding box center [834, 31] width 19 height 19
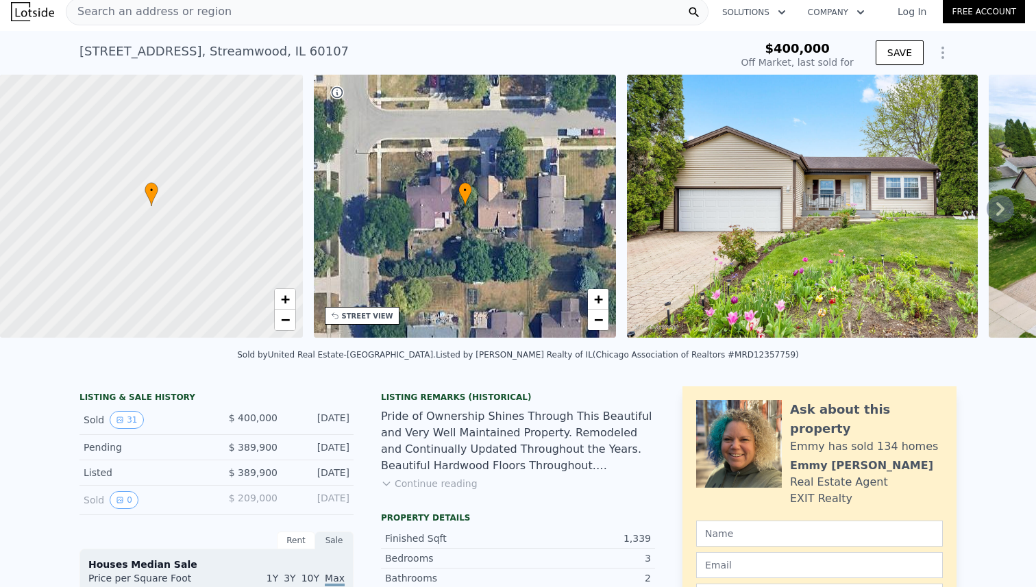
click at [274, 11] on div "Search an address or region" at bounding box center [387, 11] width 643 height 27
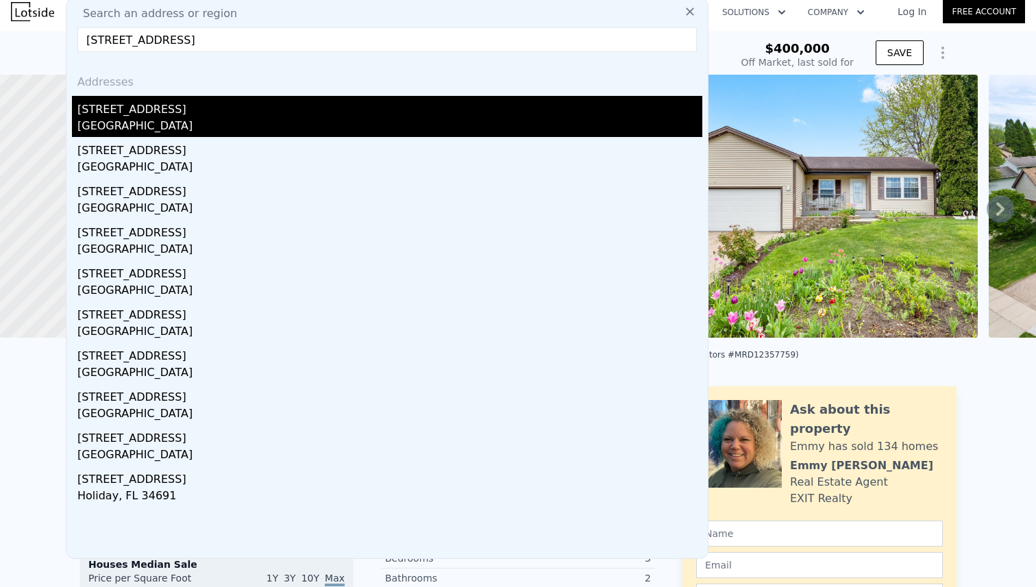
type input "[STREET_ADDRESS]"
click at [215, 110] on div "[STREET_ADDRESS]" at bounding box center [389, 107] width 625 height 22
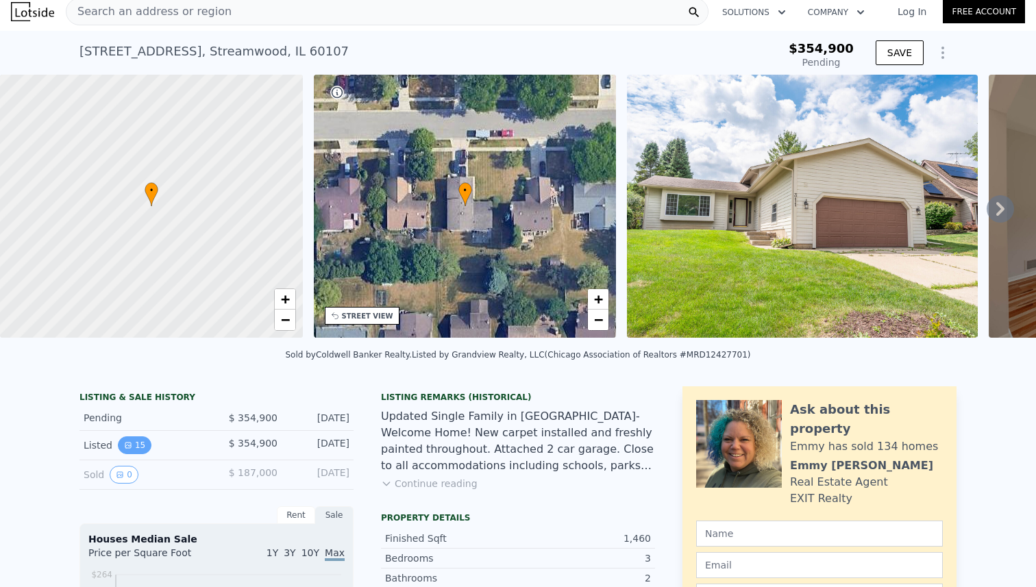
click at [138, 442] on button "15" at bounding box center [135, 445] width 34 height 18
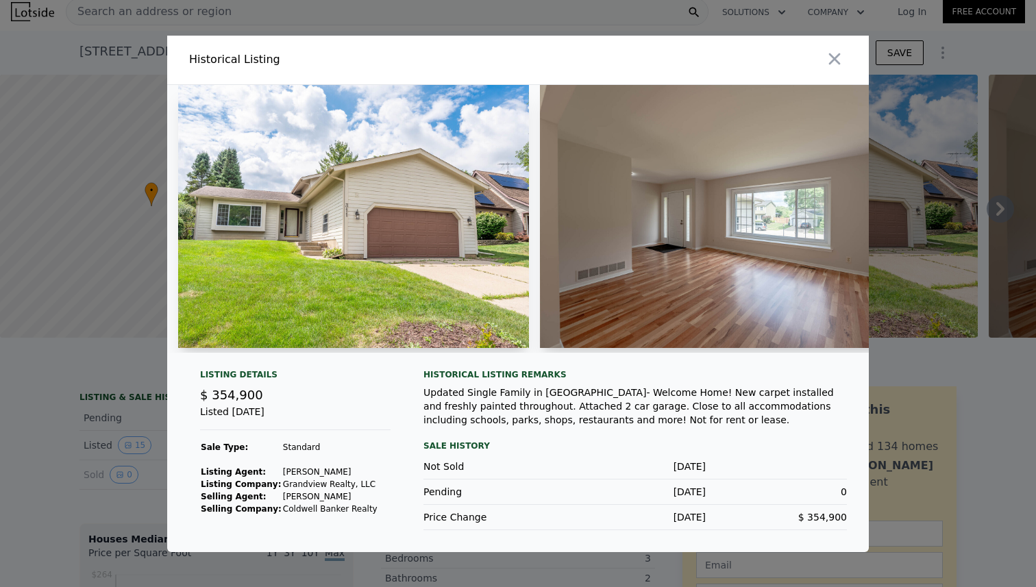
click at [114, 458] on div at bounding box center [518, 293] width 1036 height 587
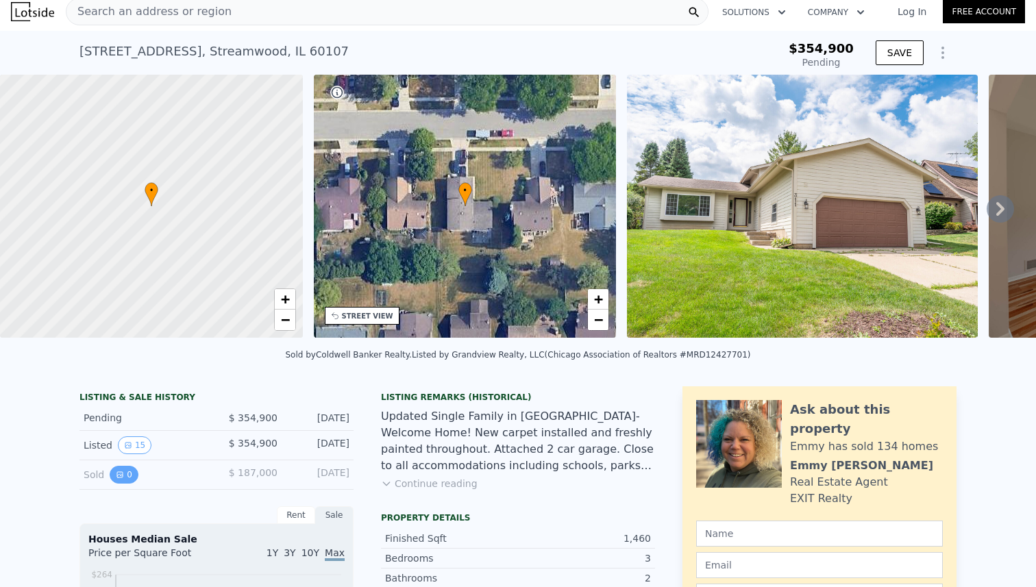
click at [119, 473] on icon "View historical data" at bounding box center [119, 474] width 5 height 5
